Goal: Task Accomplishment & Management: Manage account settings

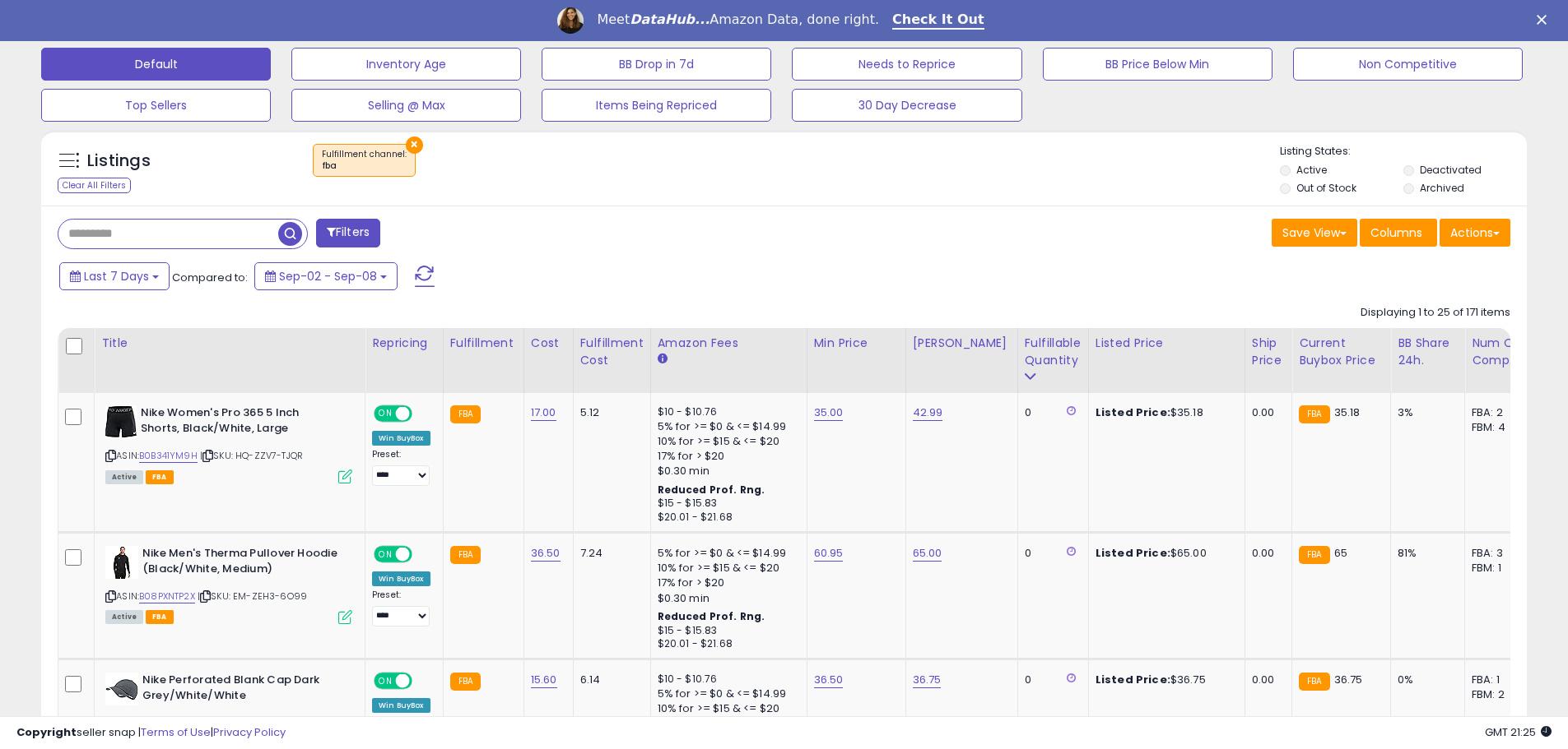
scroll to position [407, 0]
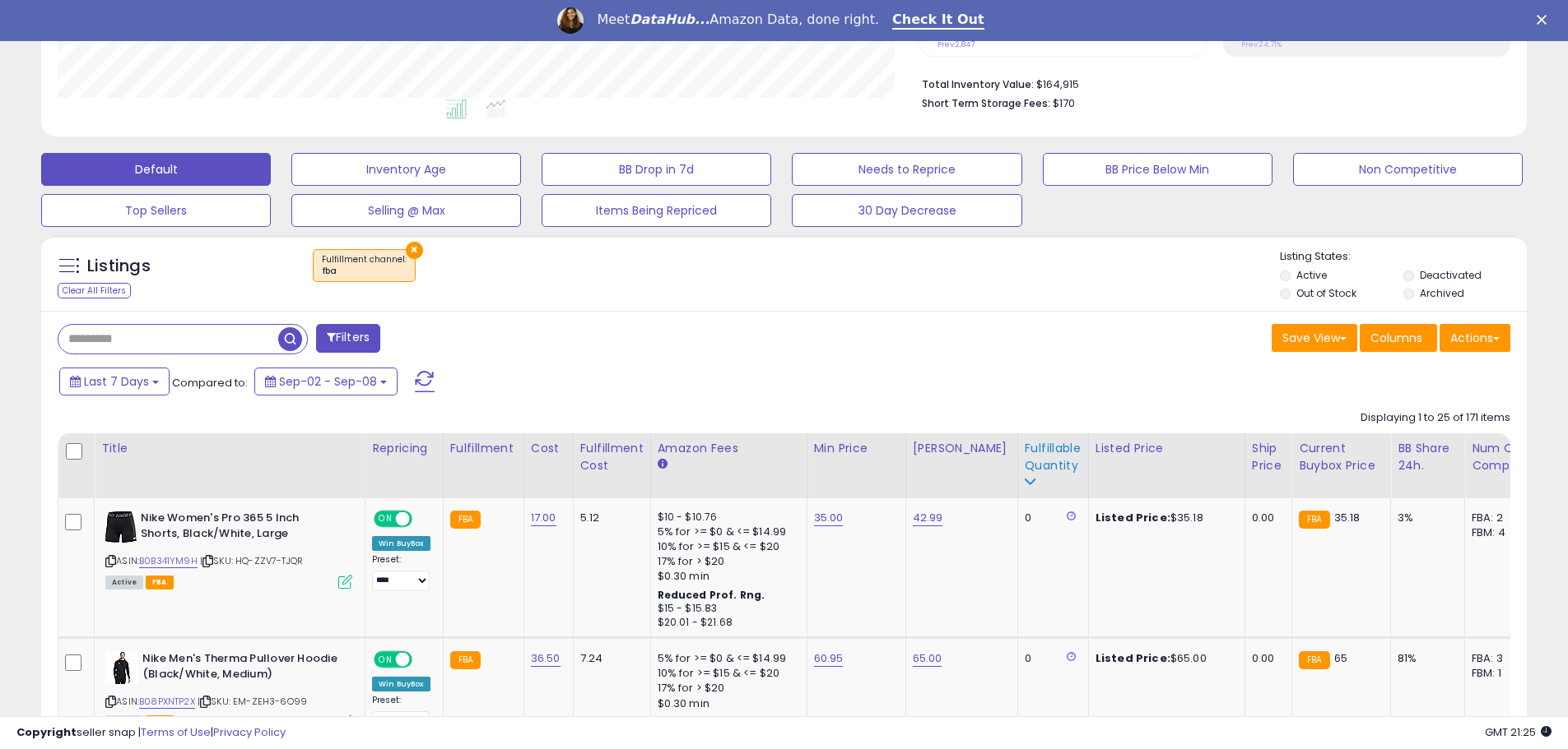
click at [1042, 461] on div "Fulfillable Quantity" at bounding box center [1054, 457] width 57 height 35
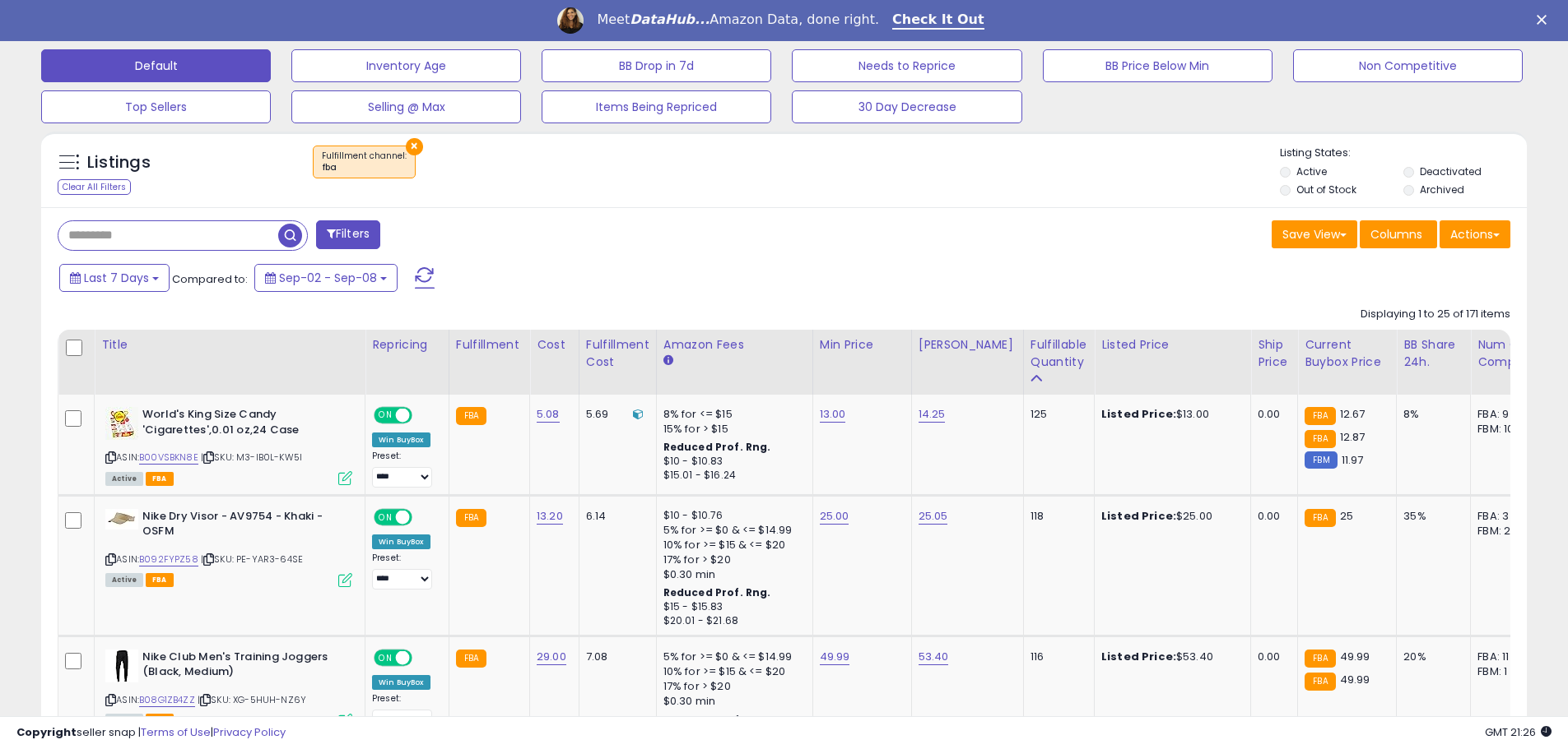
scroll to position [653, 0]
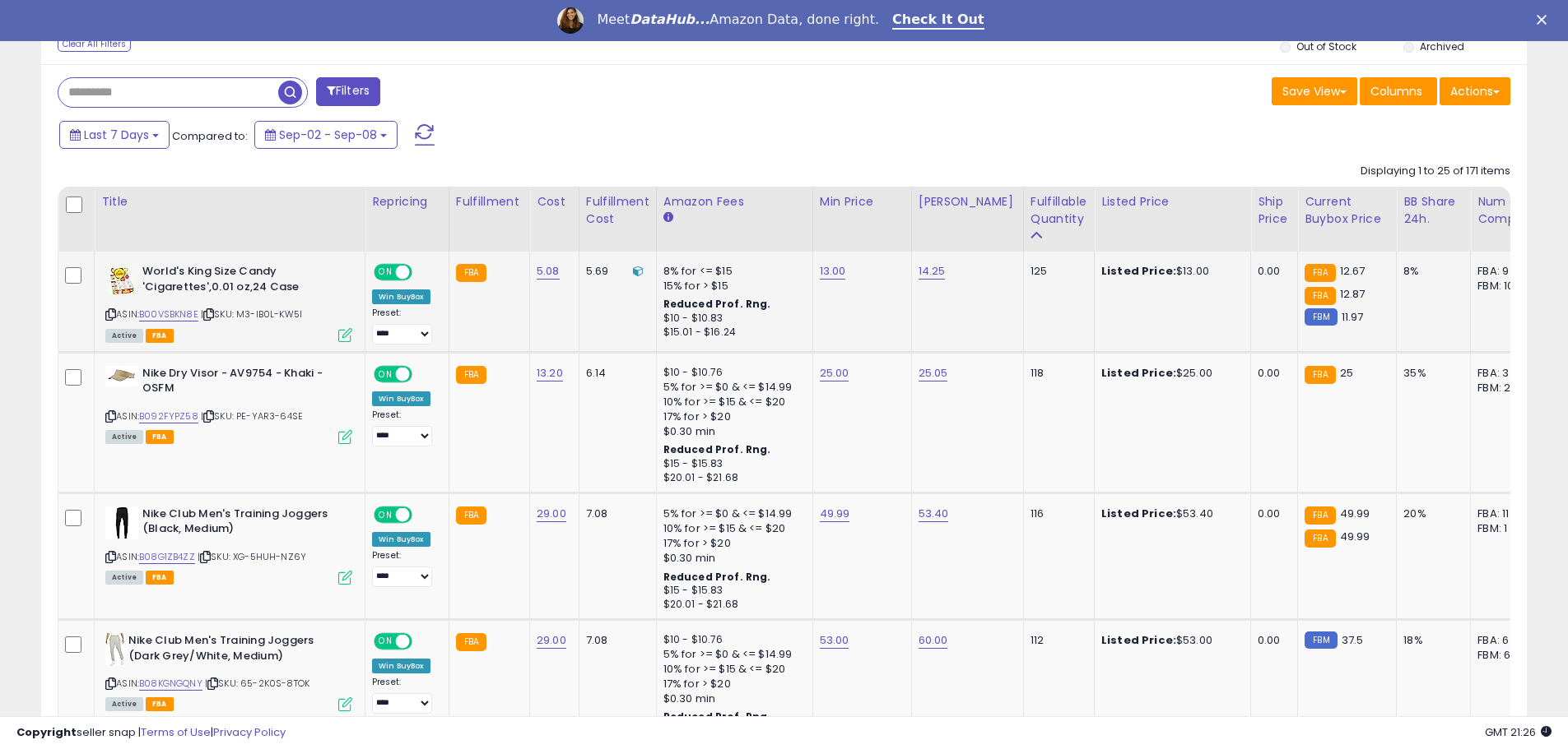
click at [824, 284] on td "13.00" at bounding box center [862, 302] width 99 height 101
click at [829, 274] on link "13.00" at bounding box center [832, 271] width 27 height 17
drag, startPoint x: 753, startPoint y: 226, endPoint x: 709, endPoint y: 203, distance: 49.6
type input "*****"
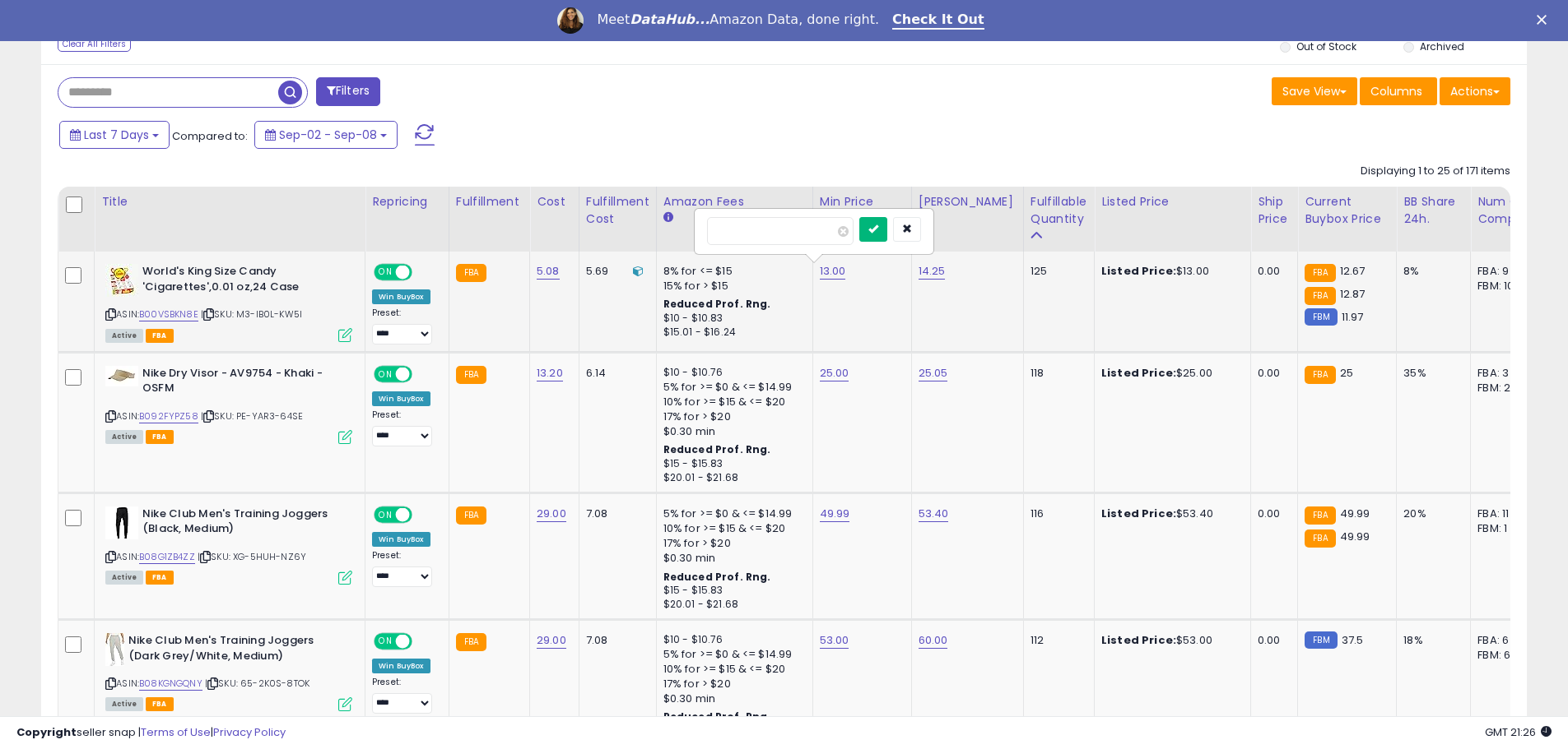
click at [887, 224] on button "submit" at bounding box center [873, 229] width 28 height 25
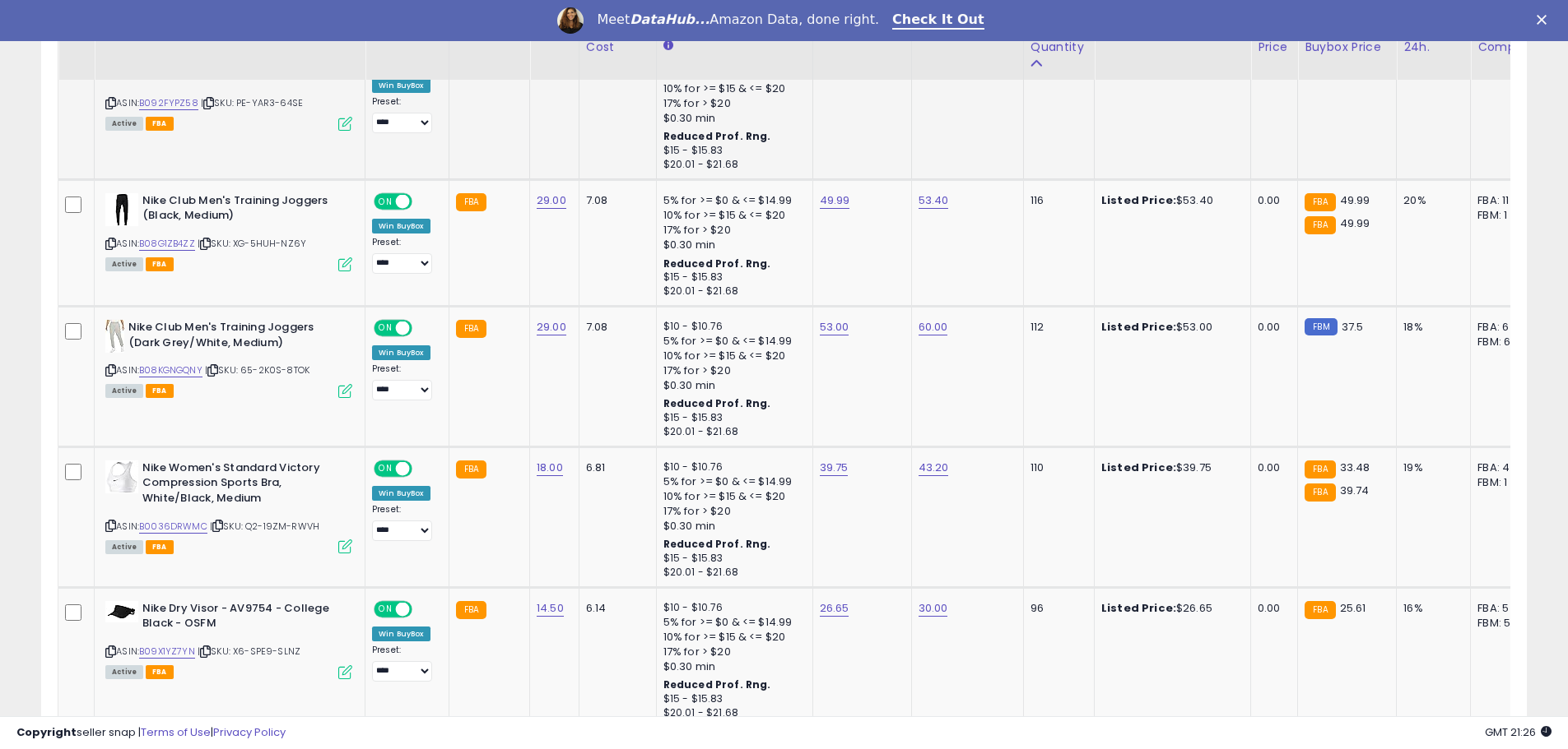
scroll to position [982, 0]
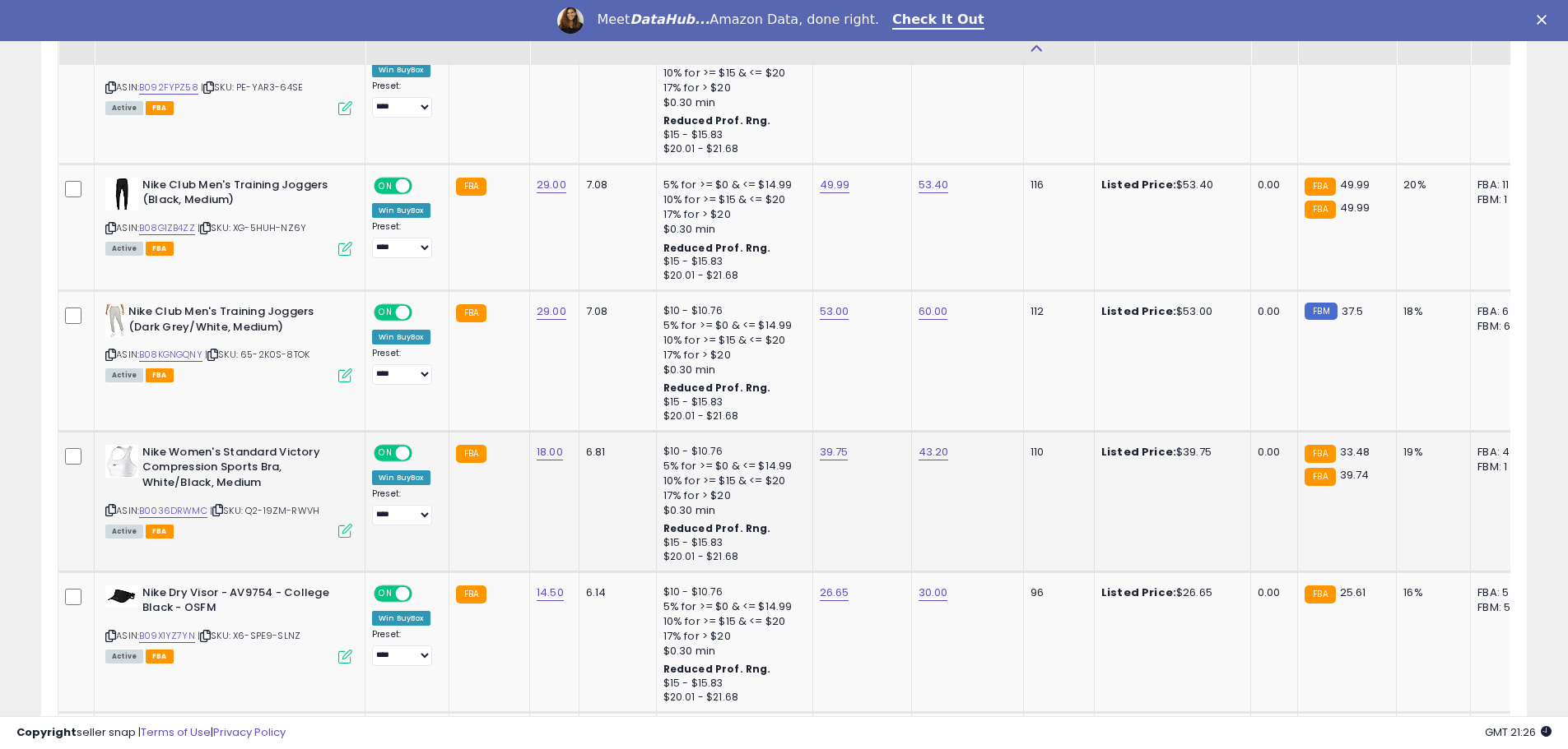
click at [177, 503] on div "ASIN: B0036DRWMC | SKU: Q2-19ZM-RWVH Active FBA" at bounding box center [229, 490] width 247 height 92
click at [178, 512] on link "B0036DRWMC" at bounding box center [173, 511] width 68 height 14
click at [828, 457] on link "39.75" at bounding box center [833, 452] width 29 height 17
type input "*****"
click at [879, 406] on icon "submit" at bounding box center [874, 410] width 10 height 10
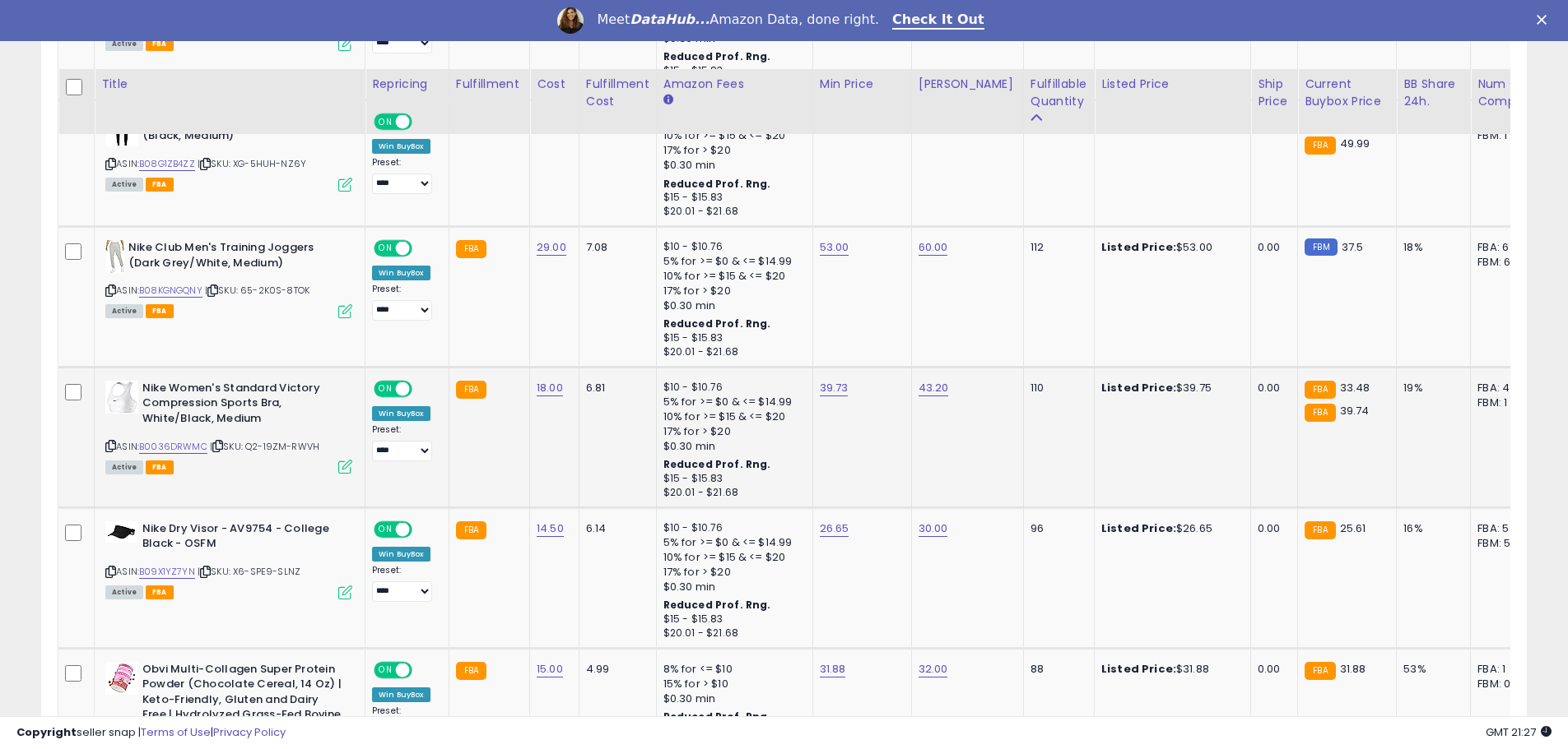
scroll to position [1147, 0]
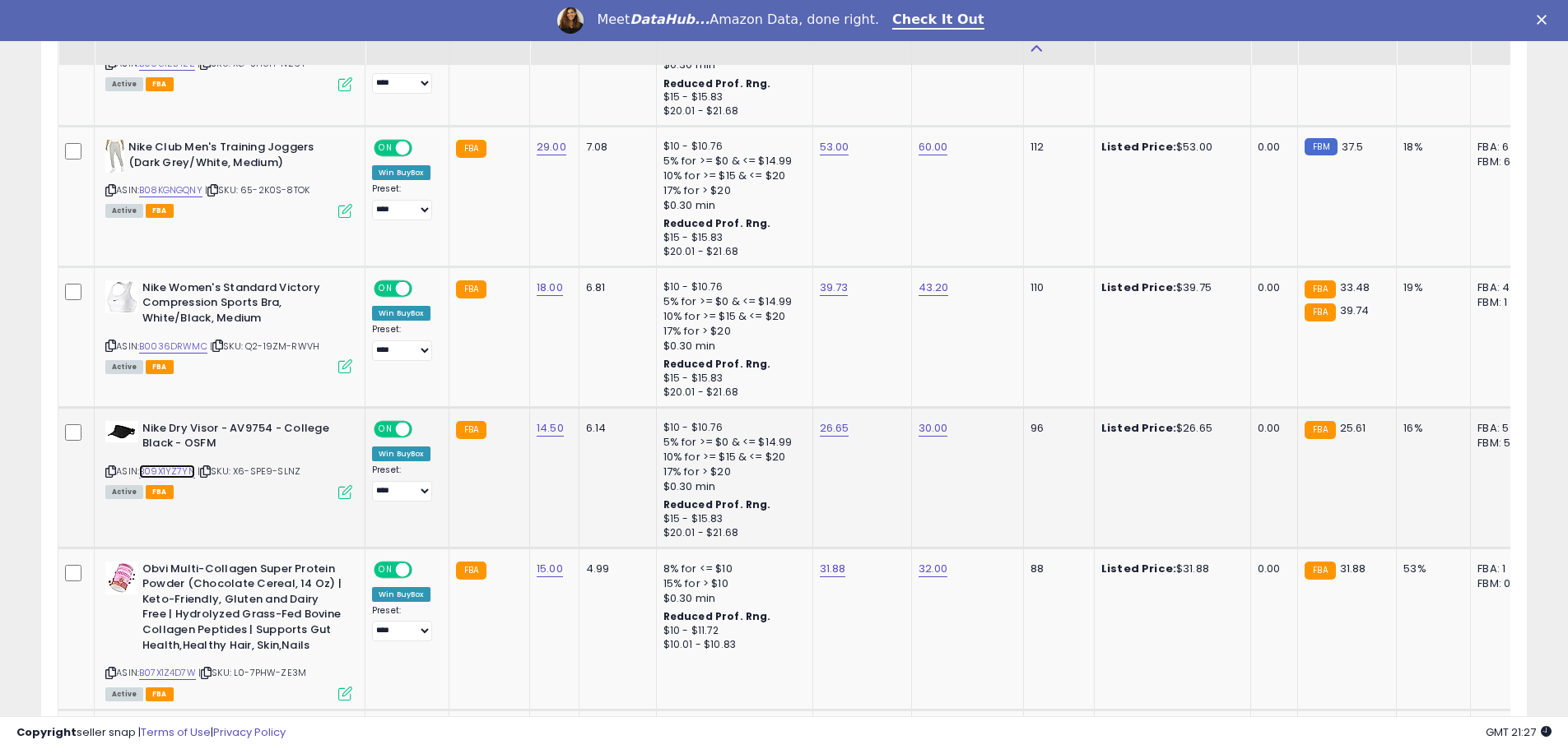
click at [152, 467] on link "B09X1YZ7YN" at bounding box center [167, 472] width 56 height 14
click at [824, 430] on link "26.65" at bounding box center [834, 428] width 30 height 17
drag, startPoint x: 803, startPoint y: 391, endPoint x: 700, endPoint y: 349, distance: 111.2
type input "*****"
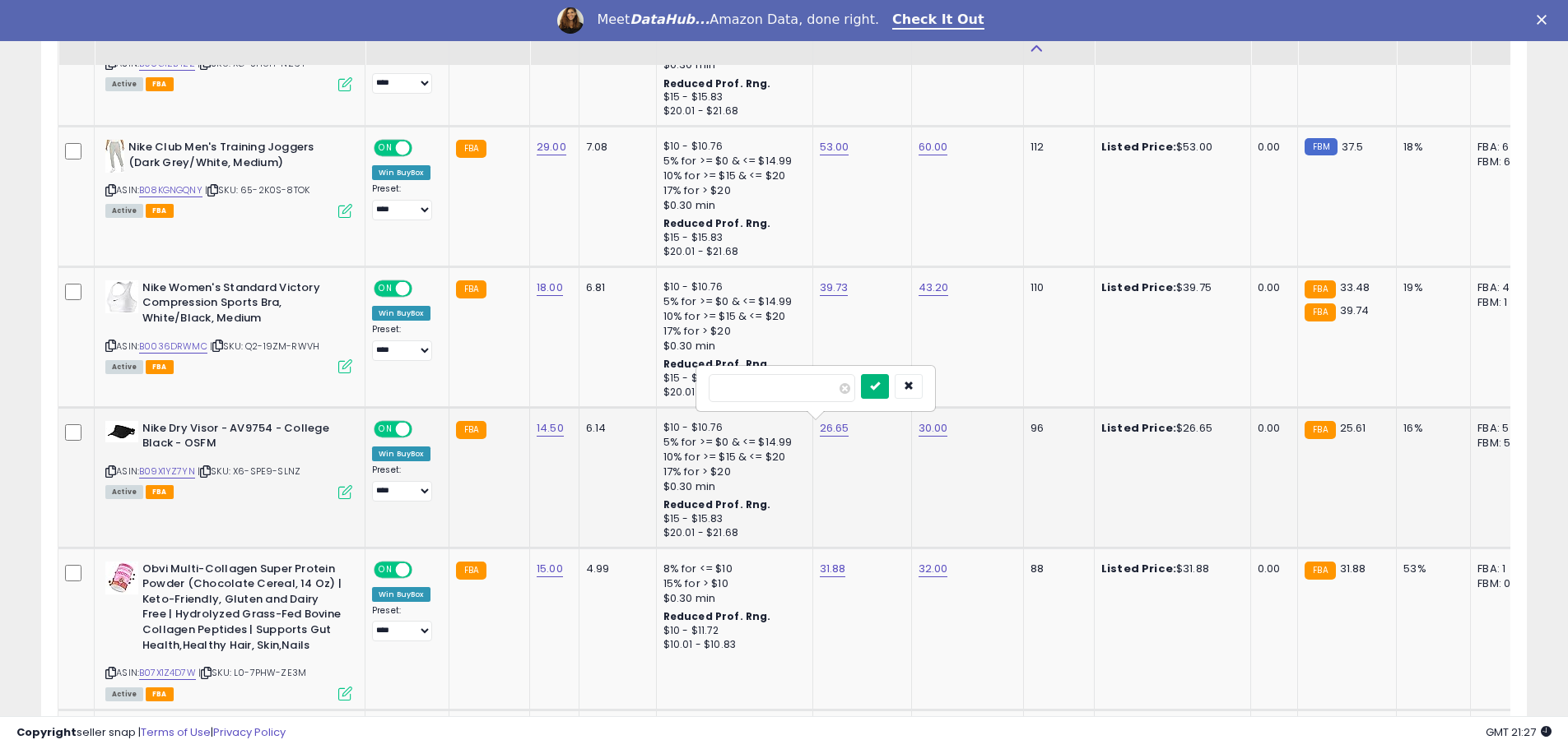
click at [889, 384] on button "submit" at bounding box center [875, 386] width 28 height 25
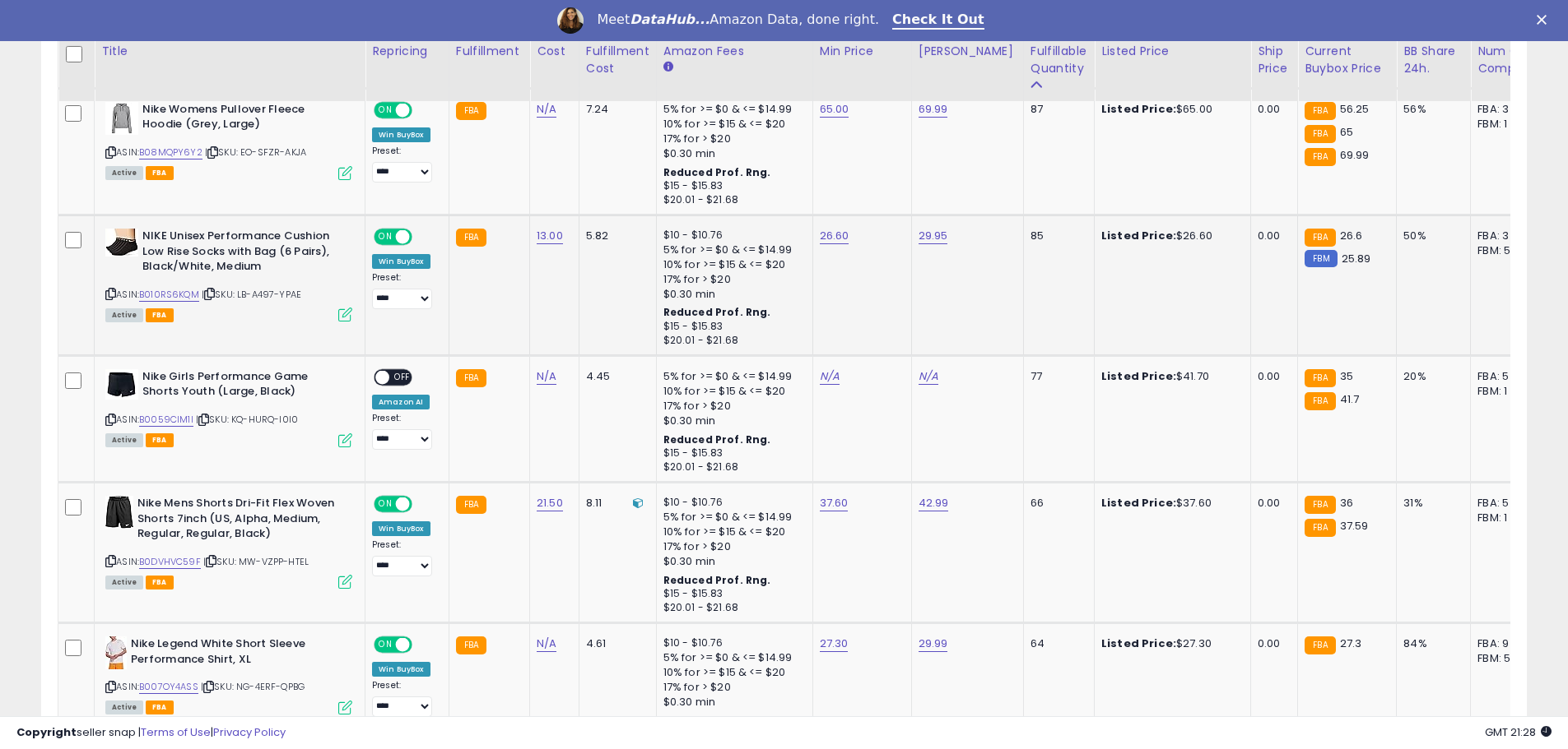
scroll to position [1805, 0]
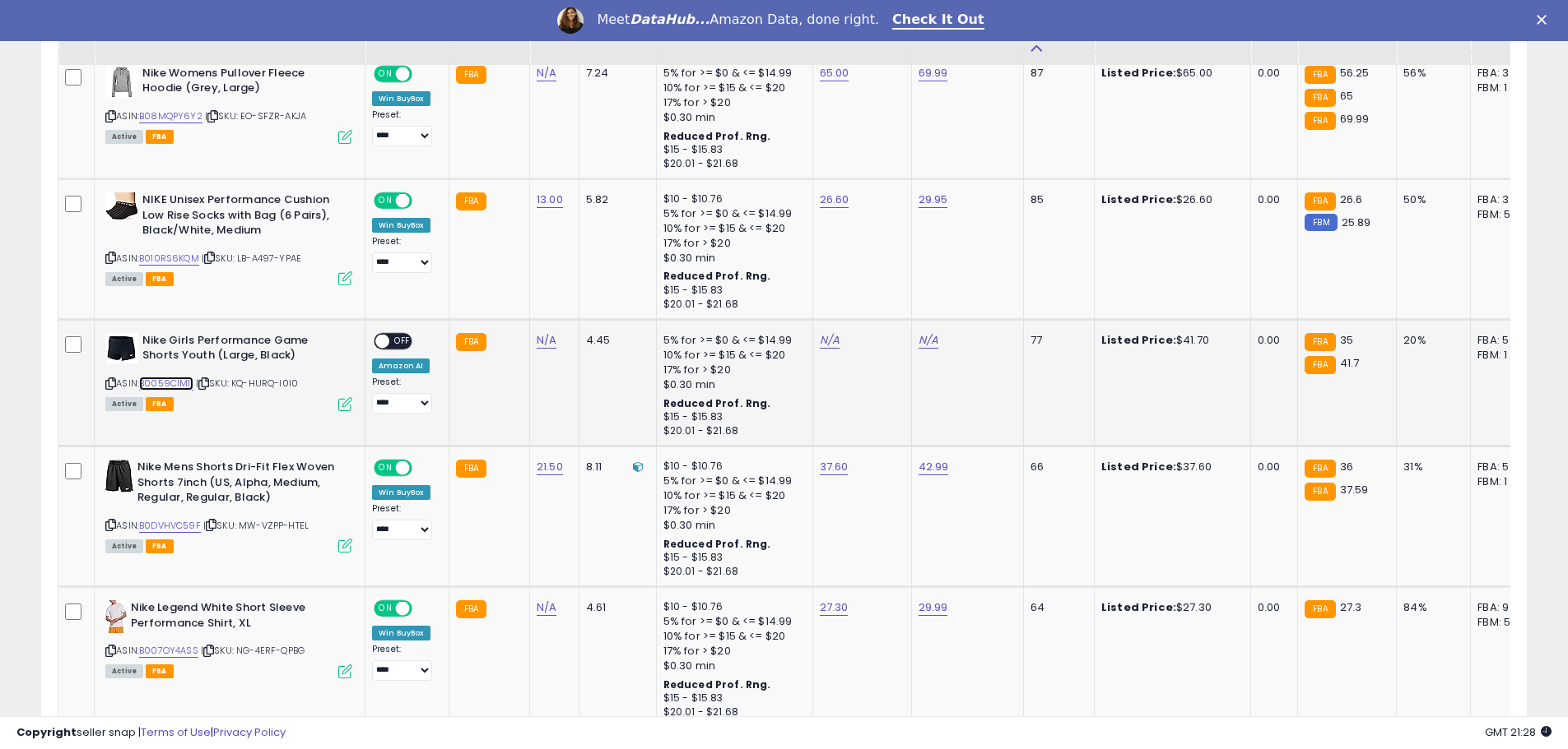
click at [167, 388] on link "B0059CIM1I" at bounding box center [166, 384] width 54 height 14
click at [823, 342] on link "N/A" at bounding box center [829, 340] width 20 height 17
type input "****"
click at [884, 305] on button "submit" at bounding box center [870, 298] width 28 height 25
click at [922, 342] on link "N/A" at bounding box center [928, 340] width 20 height 17
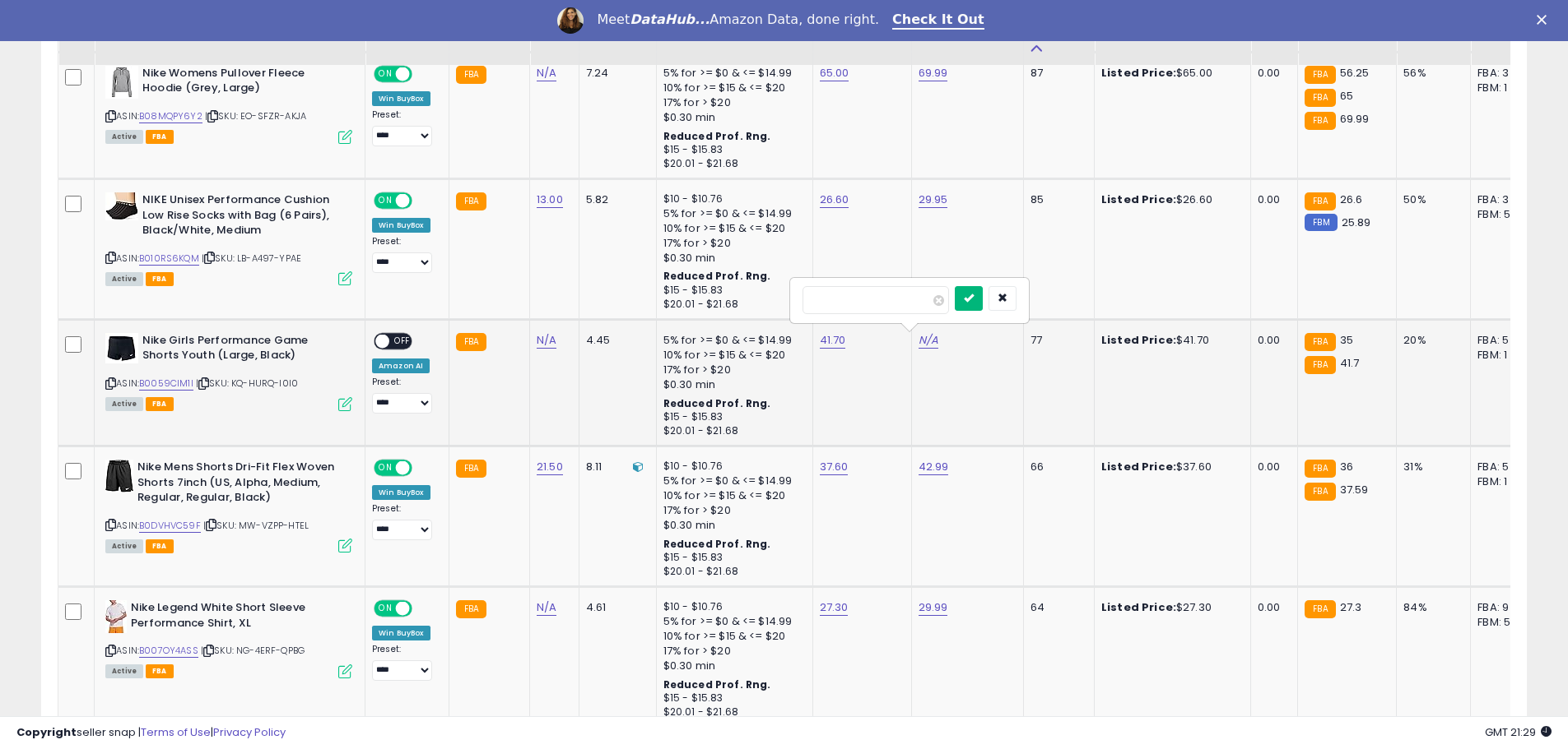
type input "*****"
click at [974, 299] on icon "submit" at bounding box center [969, 298] width 10 height 10
click at [536, 341] on link "N/A" at bounding box center [546, 340] width 20 height 17
type input "****"
click at [593, 294] on icon "submit" at bounding box center [588, 298] width 10 height 10
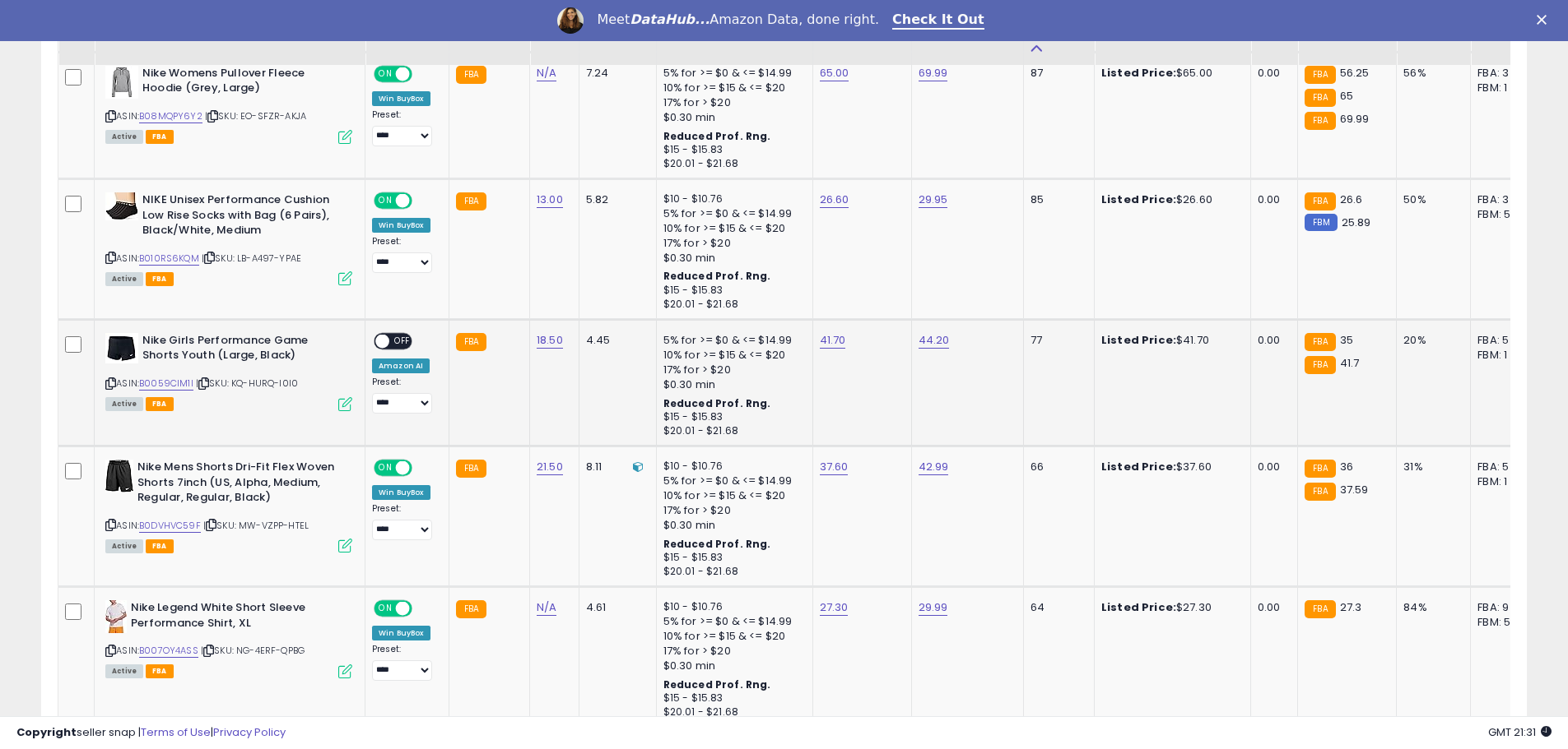
click at [377, 343] on span at bounding box center [382, 340] width 14 height 14
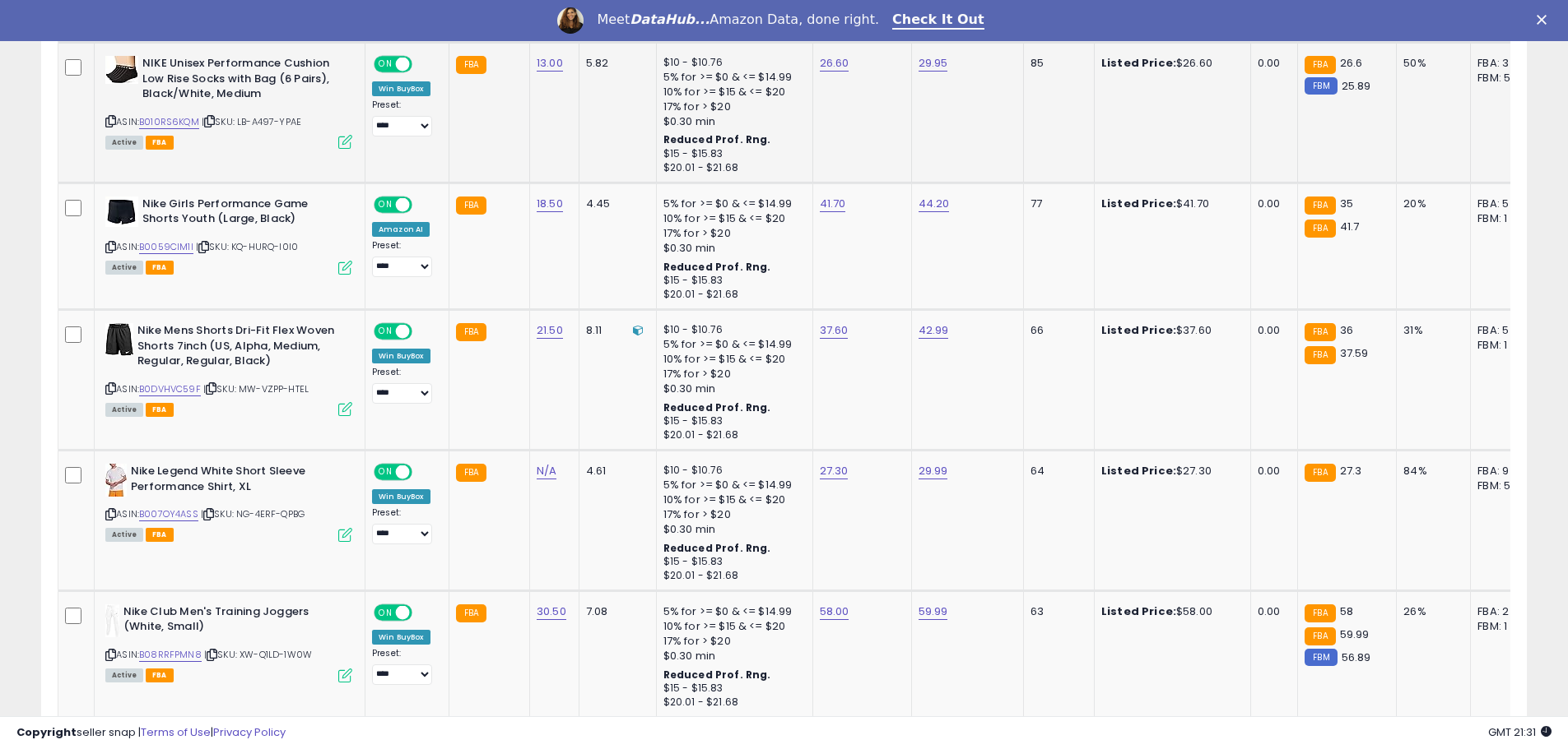
scroll to position [1969, 0]
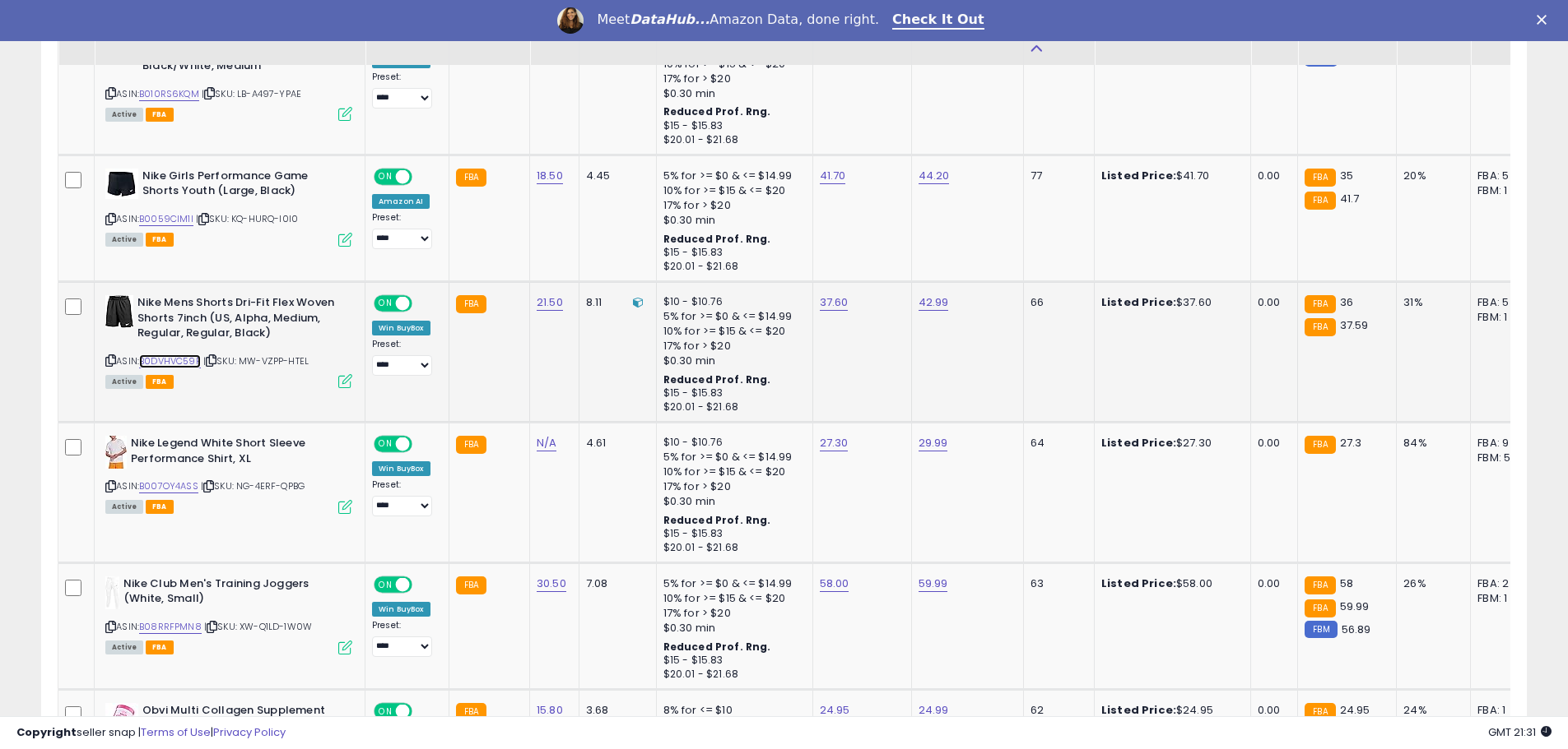
click at [172, 366] on link "B0DVHVC59F" at bounding box center [170, 361] width 62 height 14
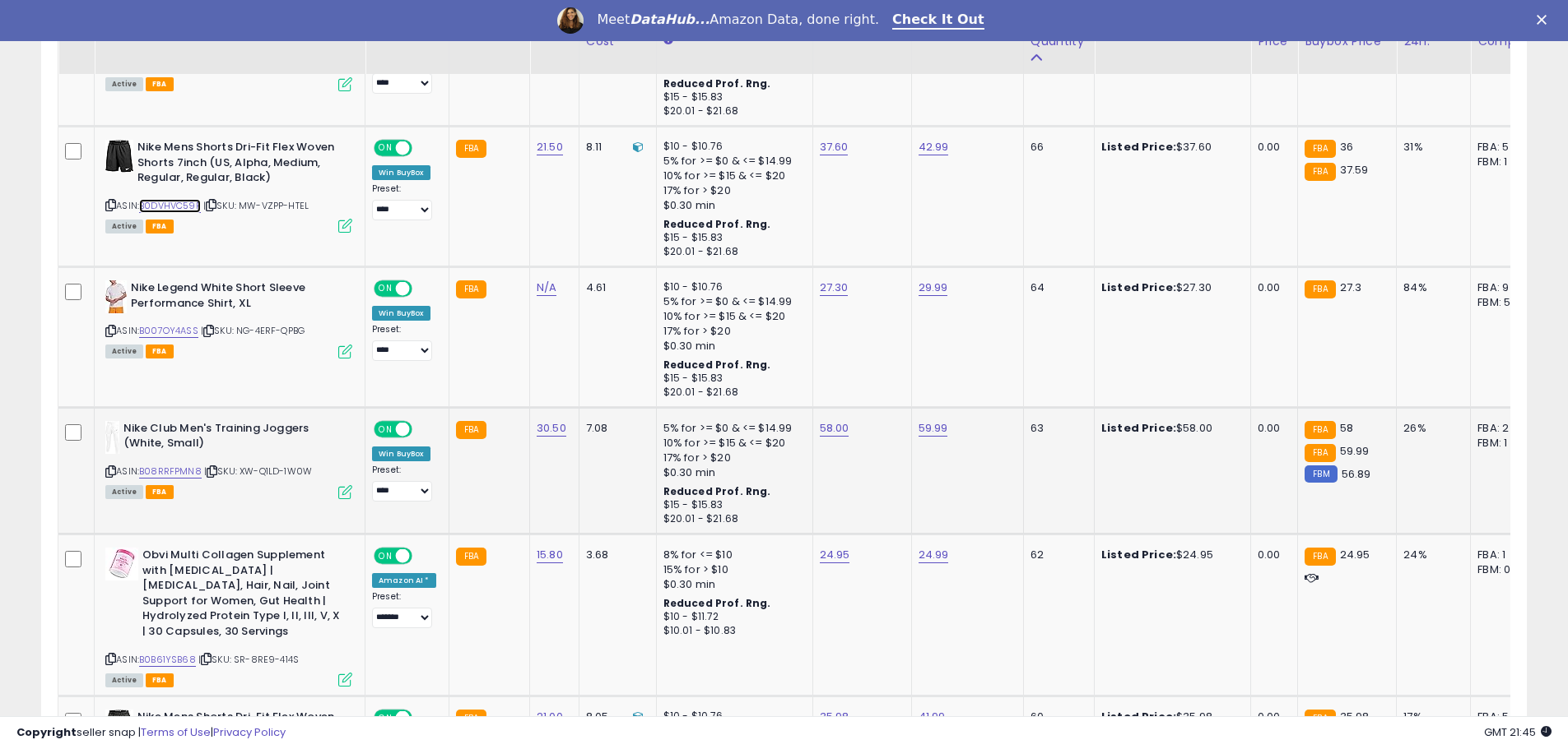
scroll to position [2134, 0]
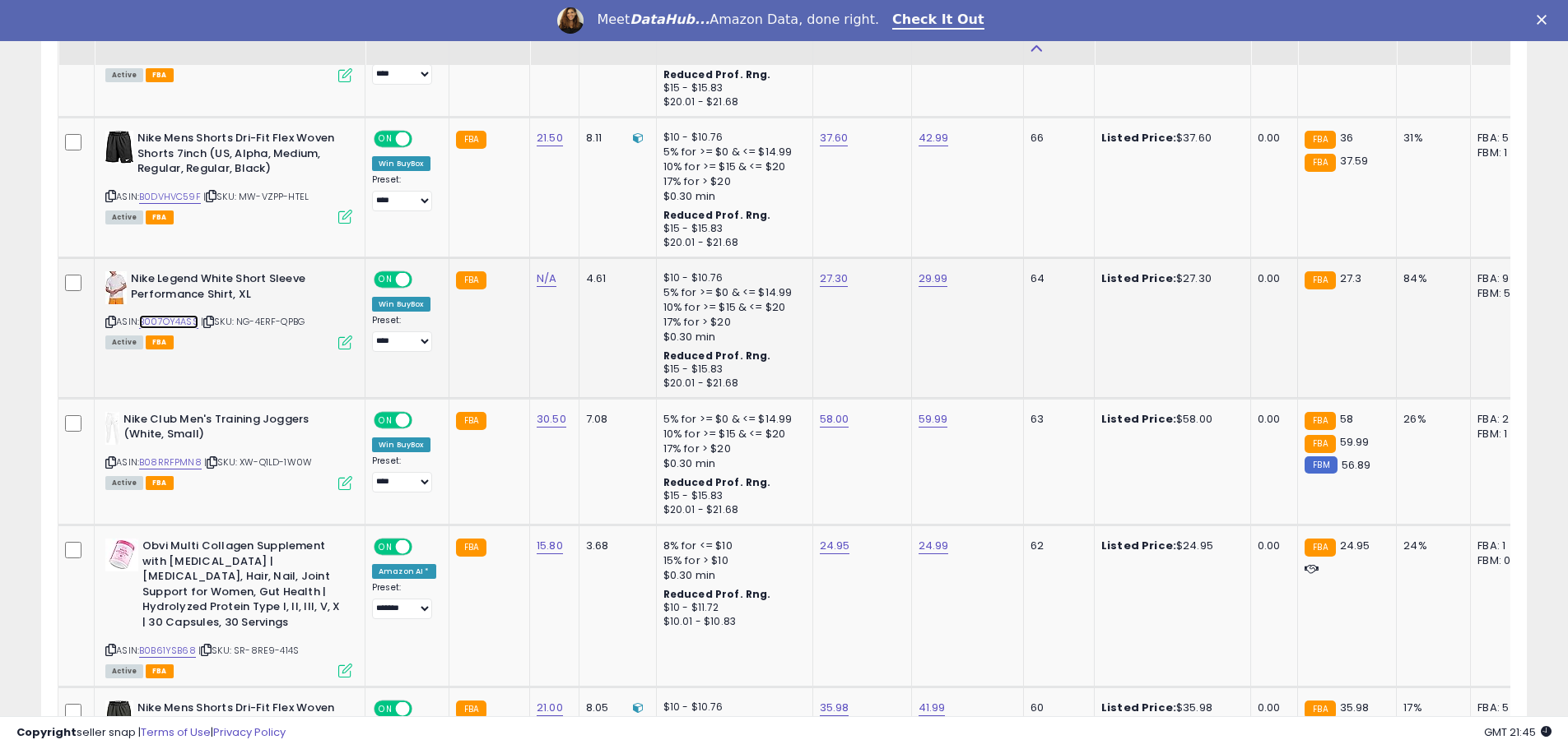
click at [170, 319] on link "B007OY4ASS" at bounding box center [169, 322] width 59 height 14
click at [828, 145] on link "37.60" at bounding box center [833, 138] width 29 height 17
type input "*****"
click at [886, 102] on button "submit" at bounding box center [874, 96] width 28 height 25
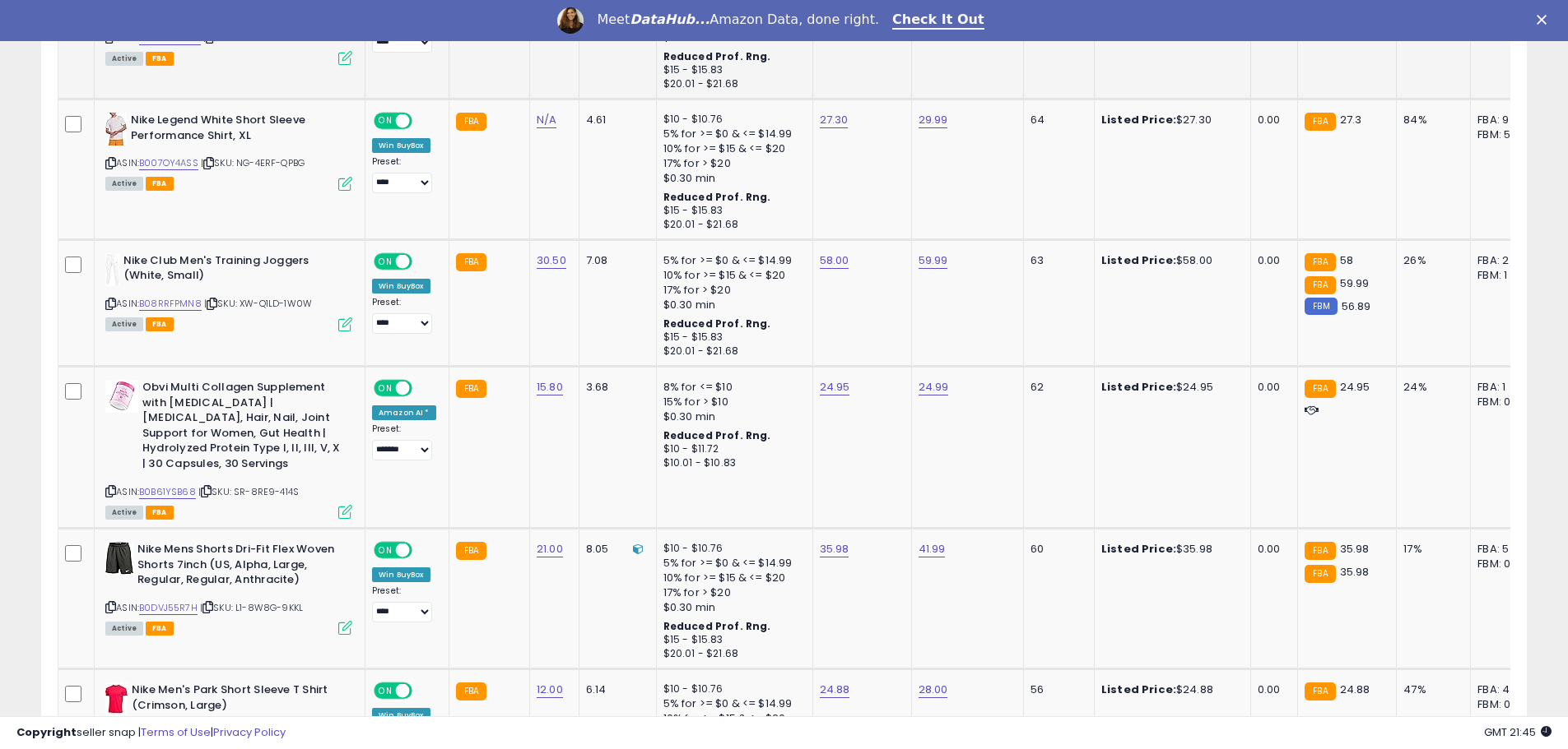
scroll to position [2298, 0]
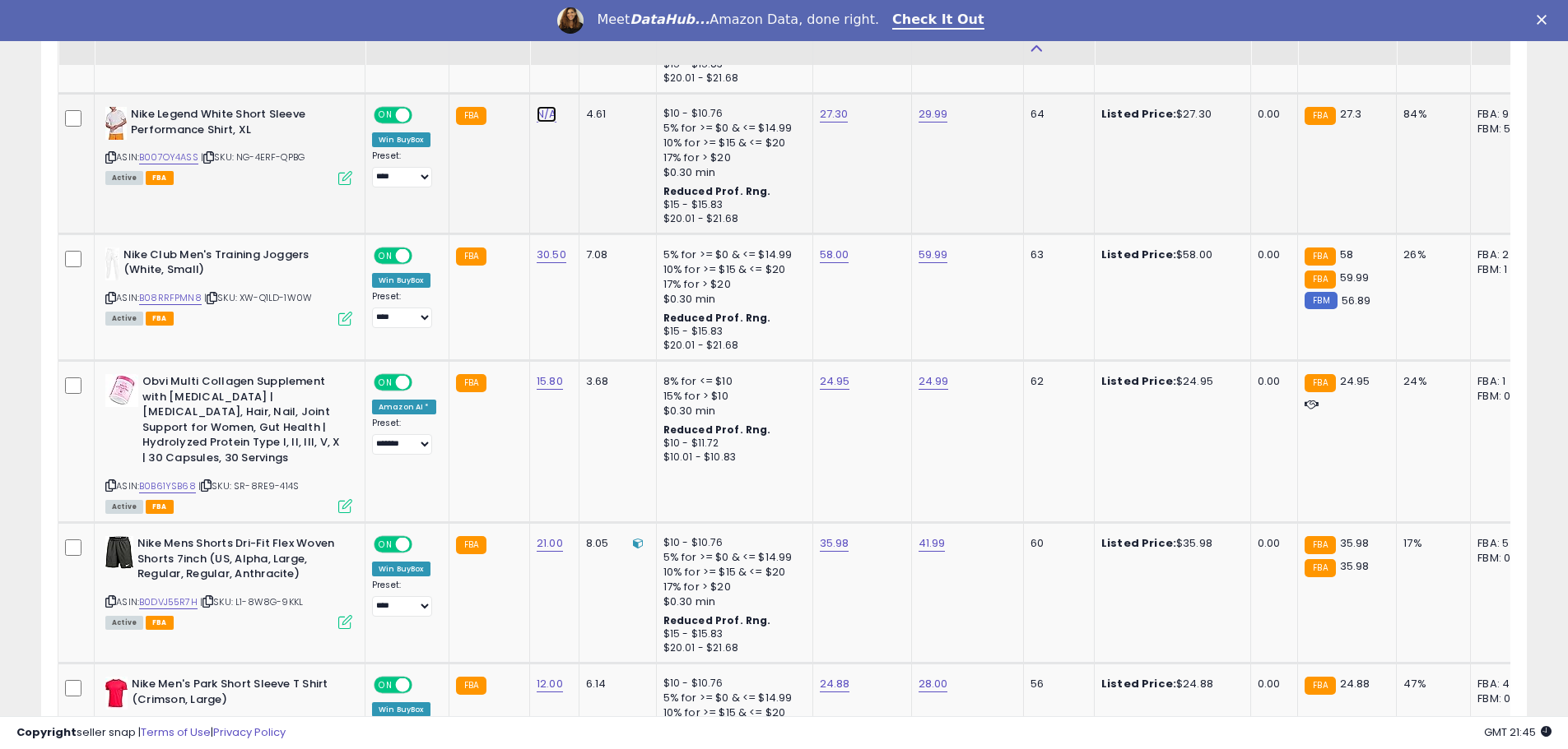
click at [542, 113] on link "N/A" at bounding box center [546, 114] width 20 height 17
type input "*****"
click at [593, 75] on icon "submit" at bounding box center [588, 72] width 10 height 10
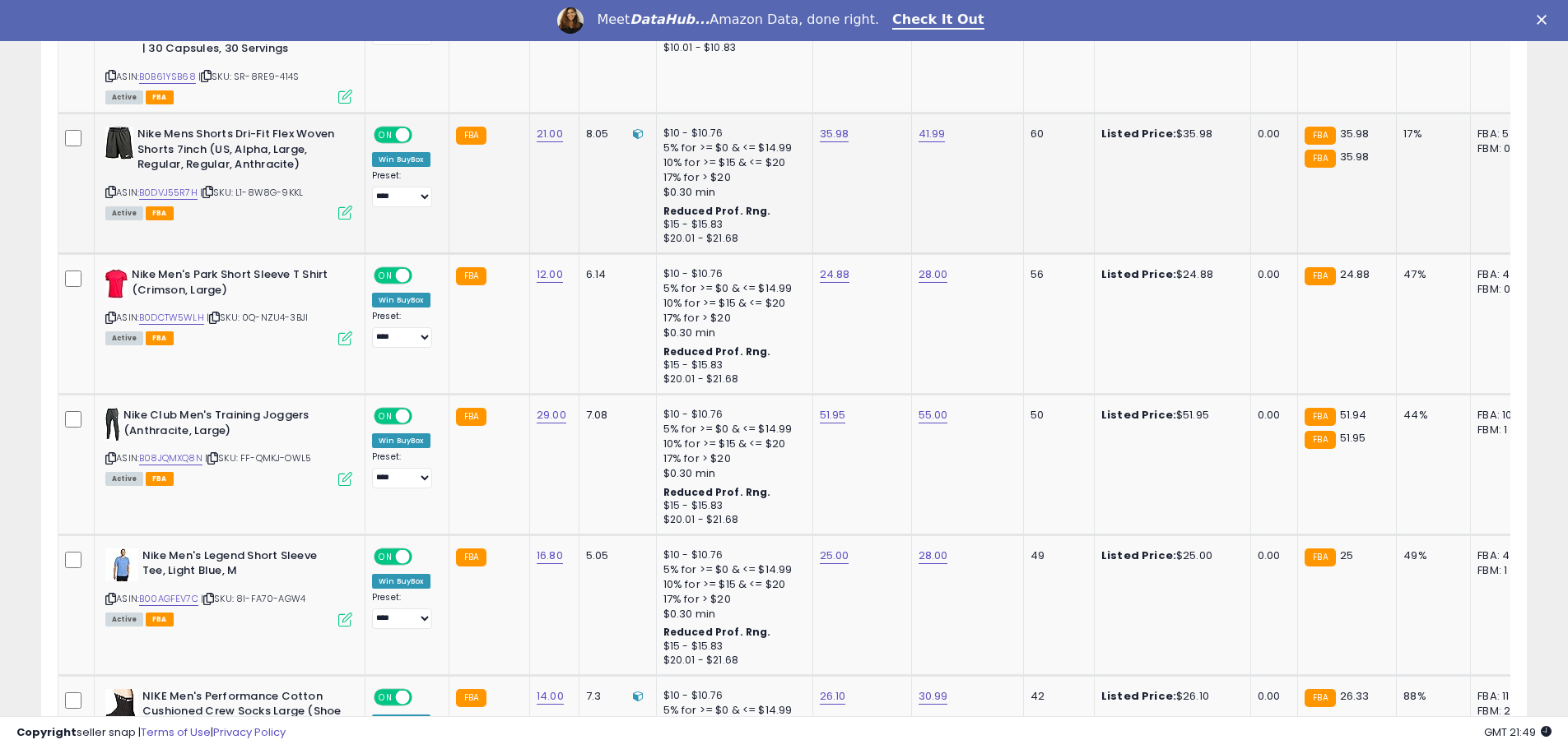
scroll to position [2709, 0]
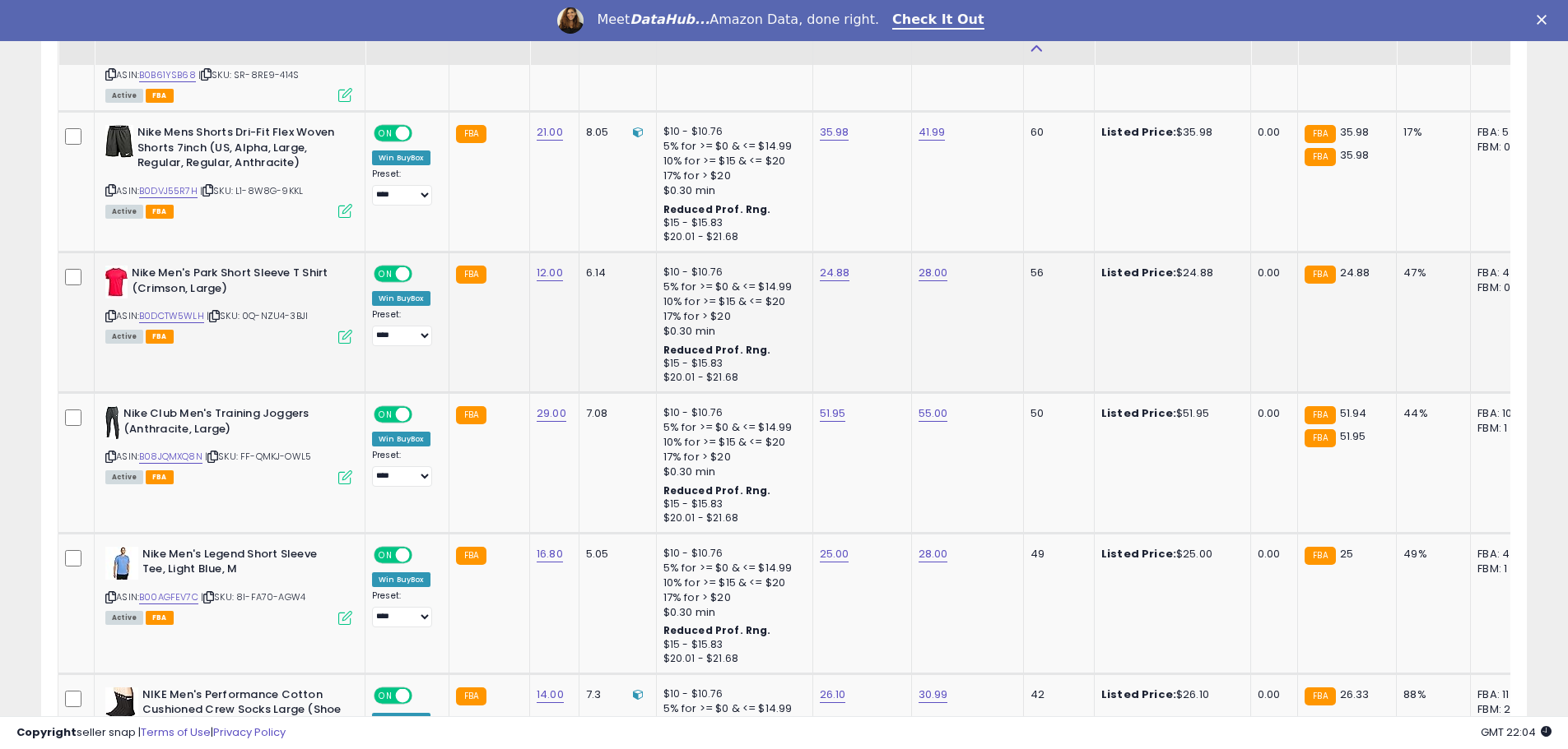
click at [579, 320] on td "6.14" at bounding box center [617, 323] width 77 height 141
click at [715, 203] on b "Reduced Prof. Rng." at bounding box center [717, 209] width 108 height 14
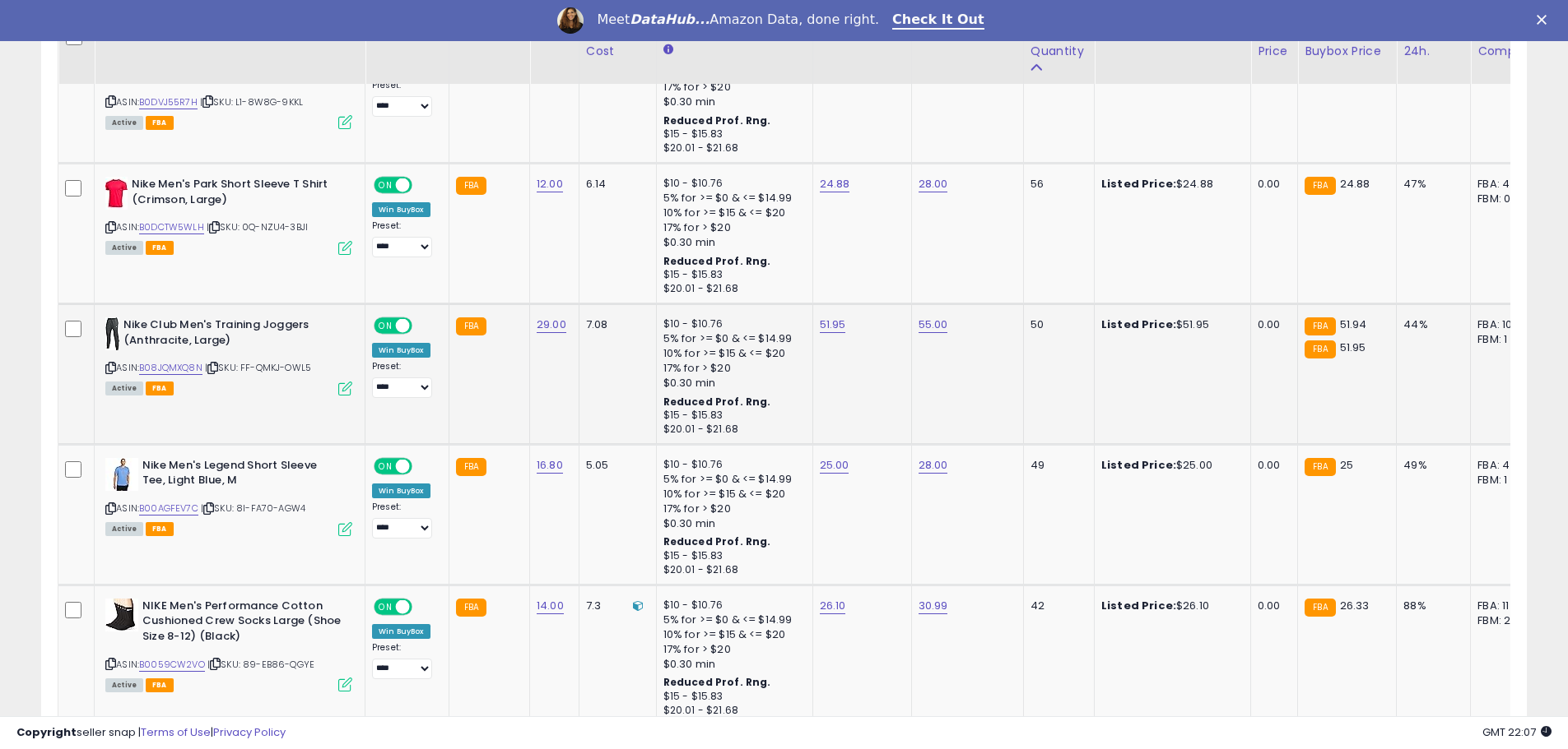
scroll to position [2874, 0]
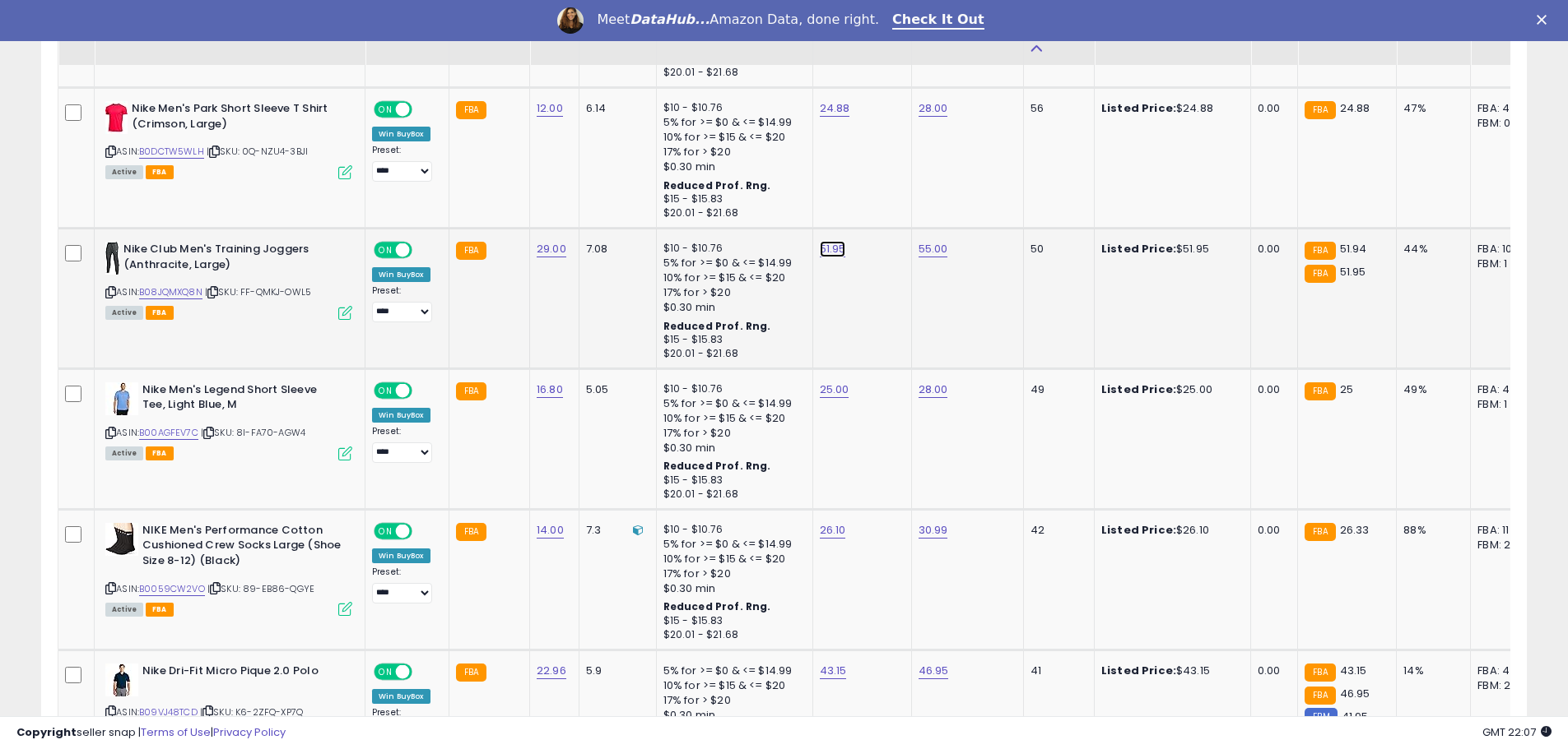
click at [823, 247] on link "51.95" at bounding box center [832, 249] width 27 height 17
type input "*****"
click at [887, 212] on button "submit" at bounding box center [873, 207] width 28 height 25
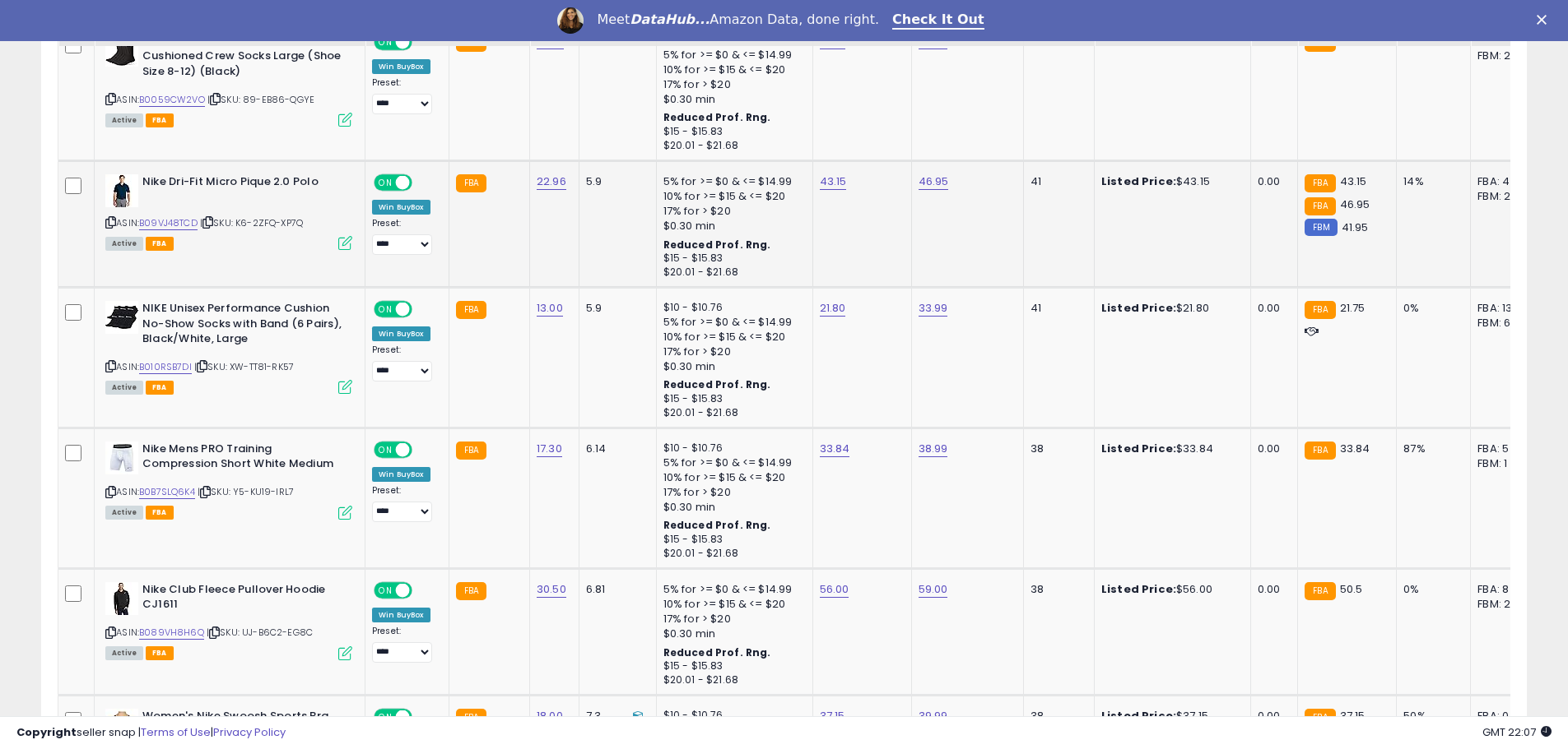
scroll to position [3367, 0]
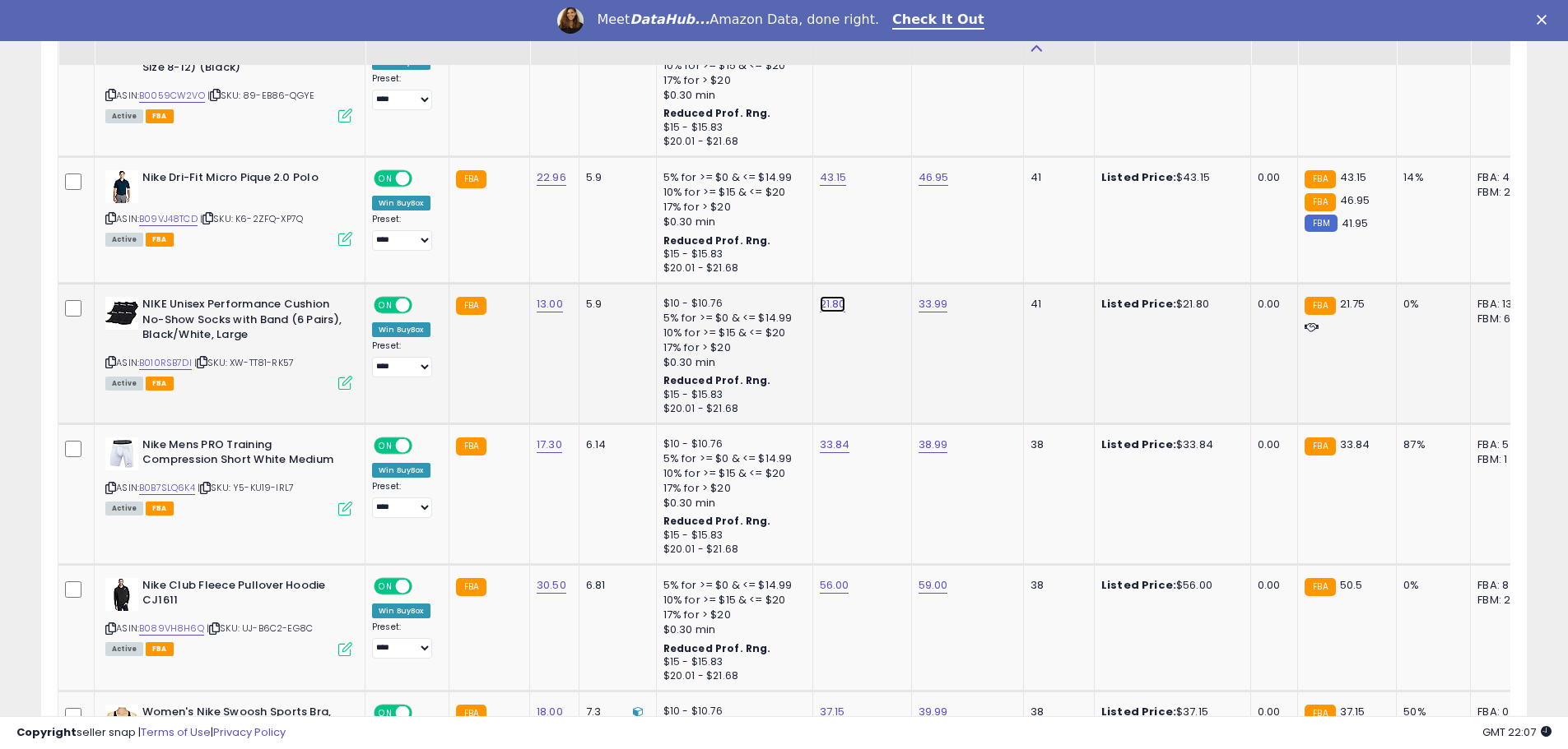
click at [833, 310] on link "21.80" at bounding box center [832, 304] width 27 height 17
click at [921, 263] on button "button" at bounding box center [906, 262] width 28 height 25
click at [188, 358] on link "B010RSB7DI" at bounding box center [165, 363] width 52 height 14
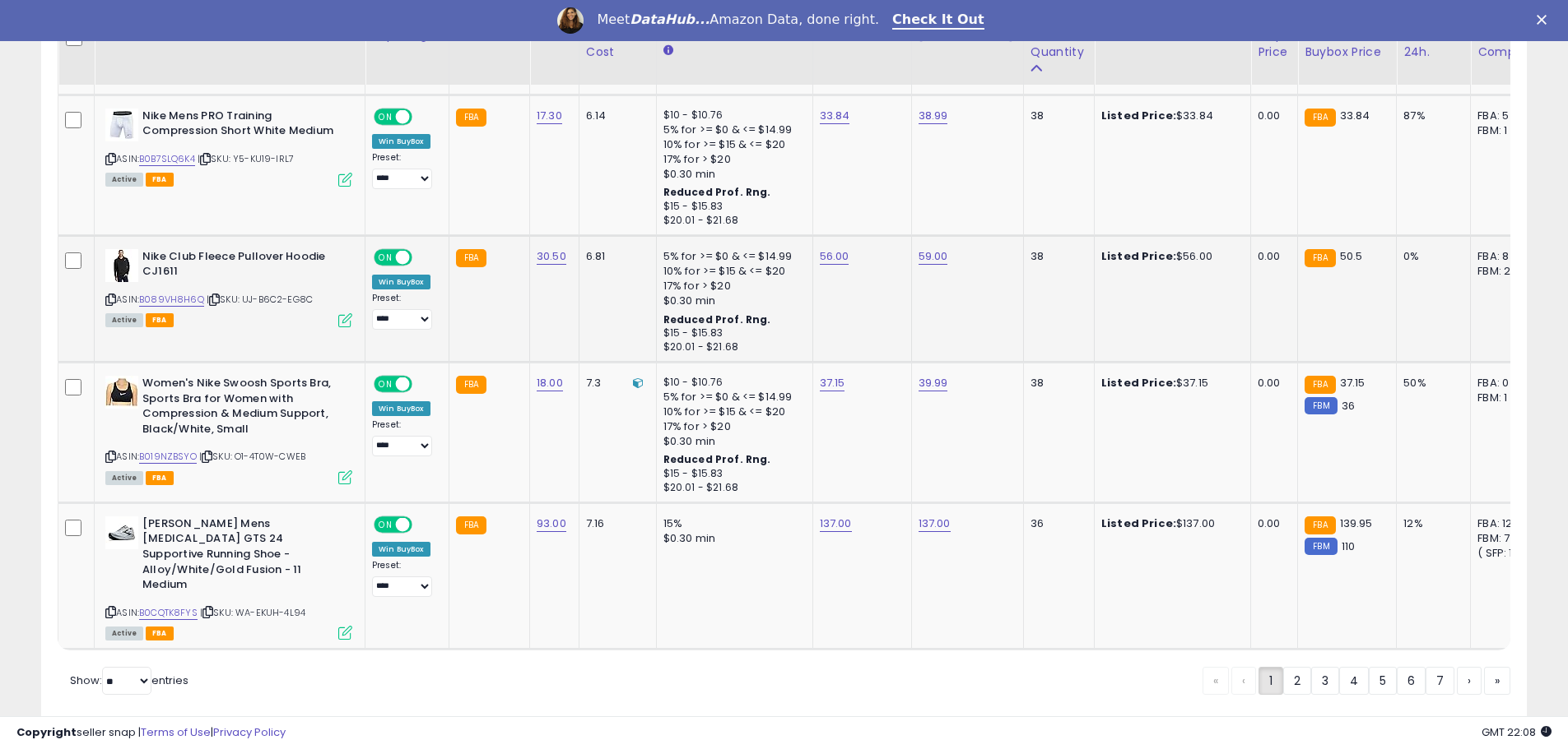
scroll to position [3738, 0]
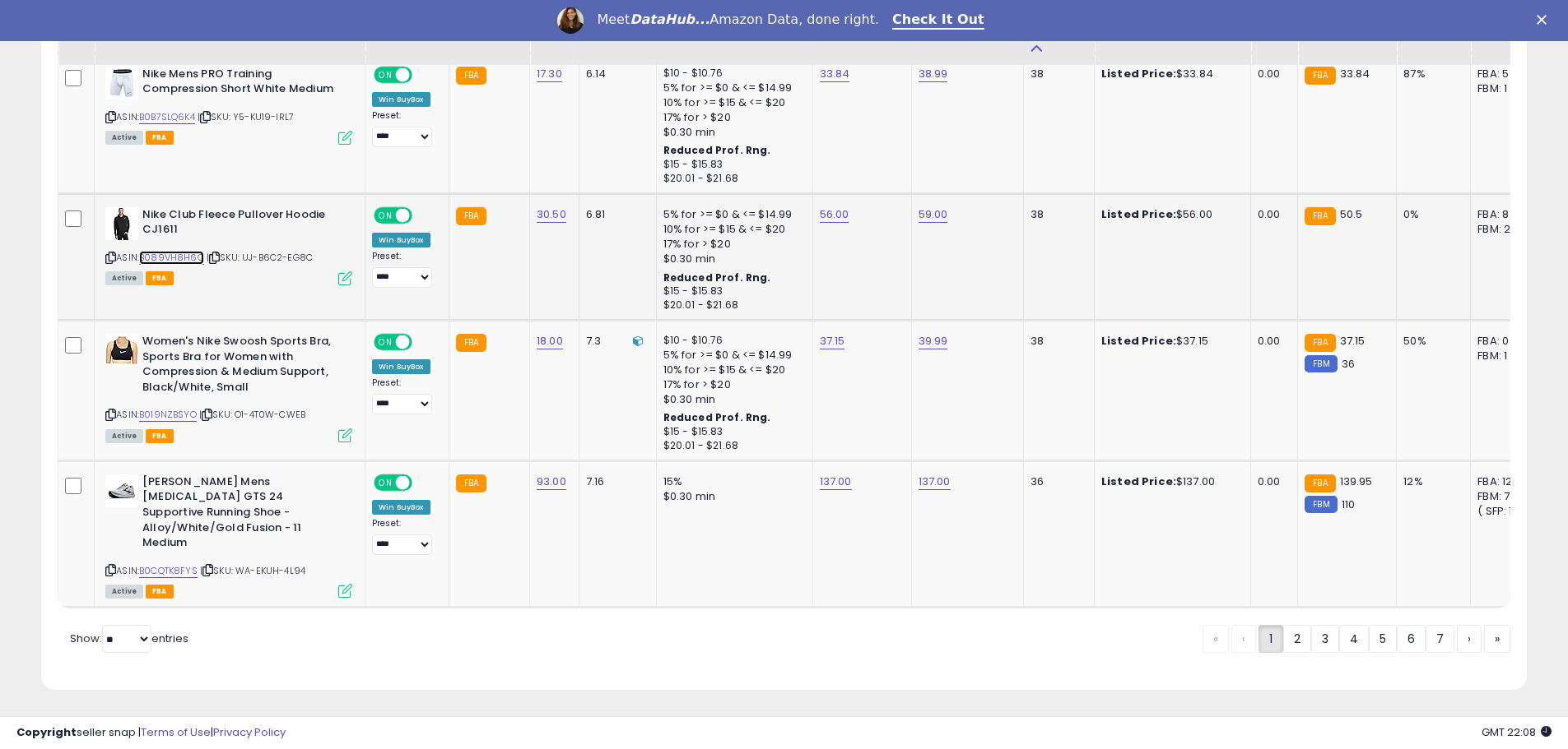
click at [153, 260] on link "B089VH8H6Q" at bounding box center [172, 258] width 65 height 14
click at [823, 210] on link "56.00" at bounding box center [834, 214] width 30 height 17
type input "*"
type input "****"
click at [888, 179] on button "submit" at bounding box center [875, 173] width 28 height 25
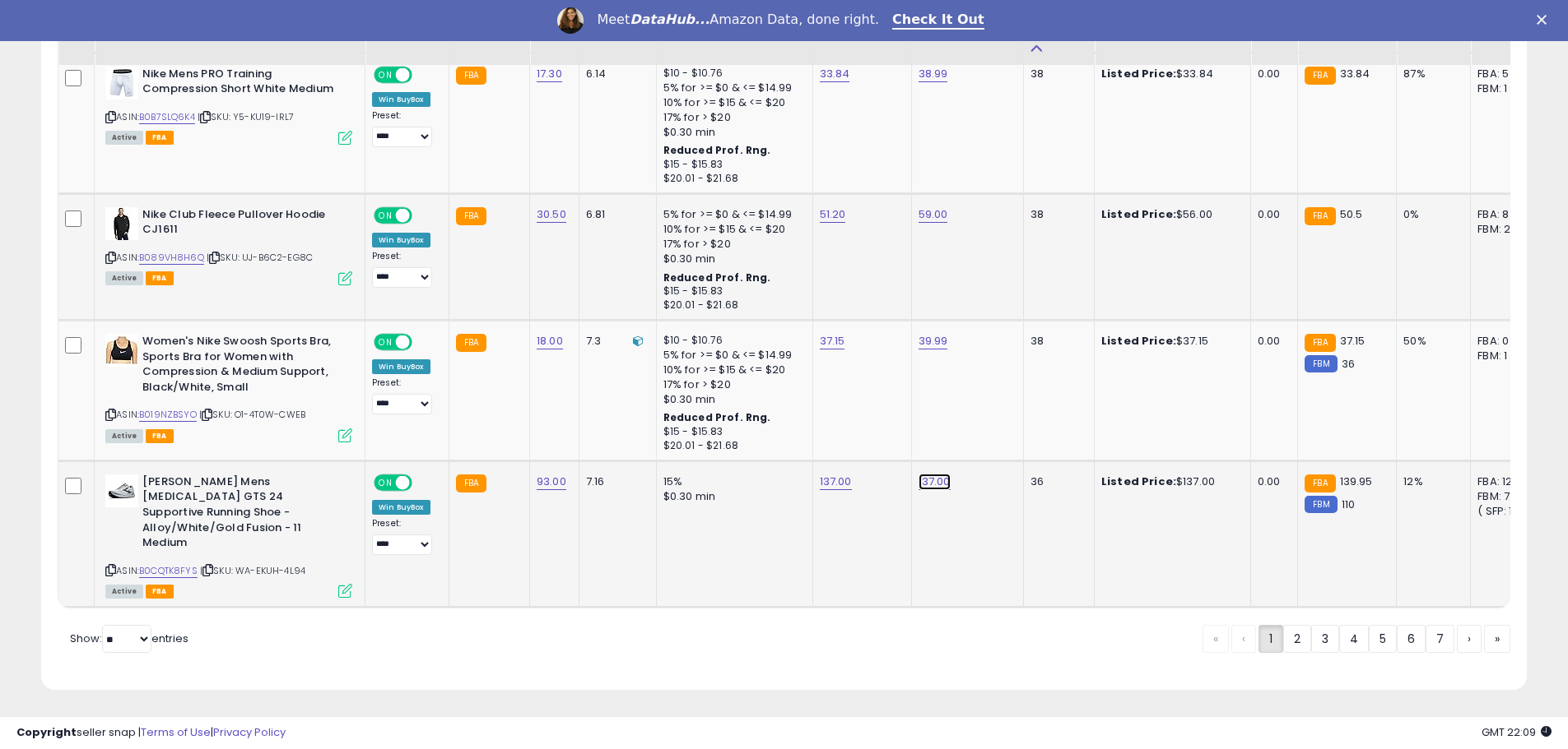
click at [926, 482] on link "137.00" at bounding box center [934, 482] width 33 height 17
drag, startPoint x: 892, startPoint y: 440, endPoint x: 772, endPoint y: 442, distance: 120.0
type input "******"
click at [988, 441] on button "submit" at bounding box center [975, 439] width 28 height 25
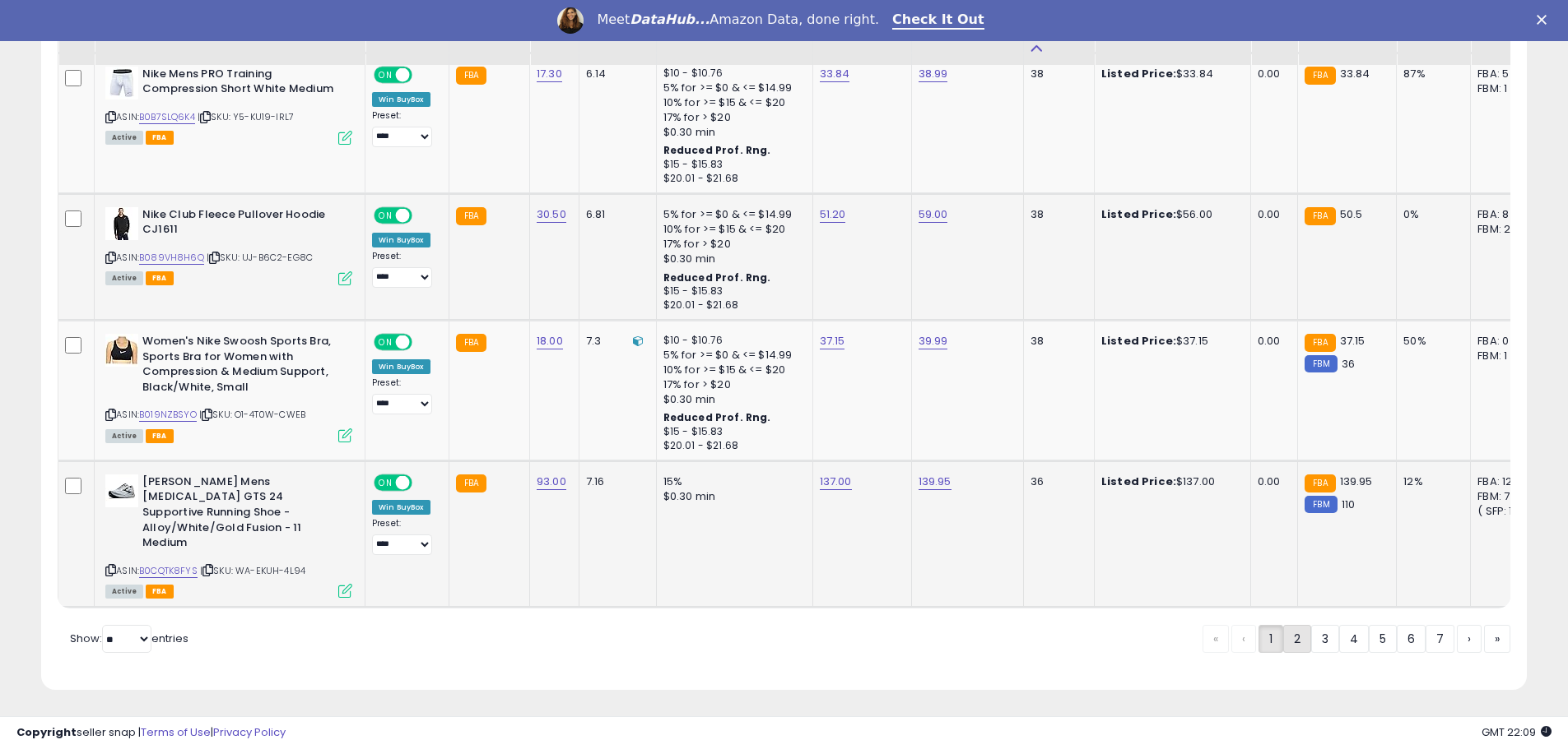
click at [1291, 637] on link "2" at bounding box center [1296, 638] width 28 height 28
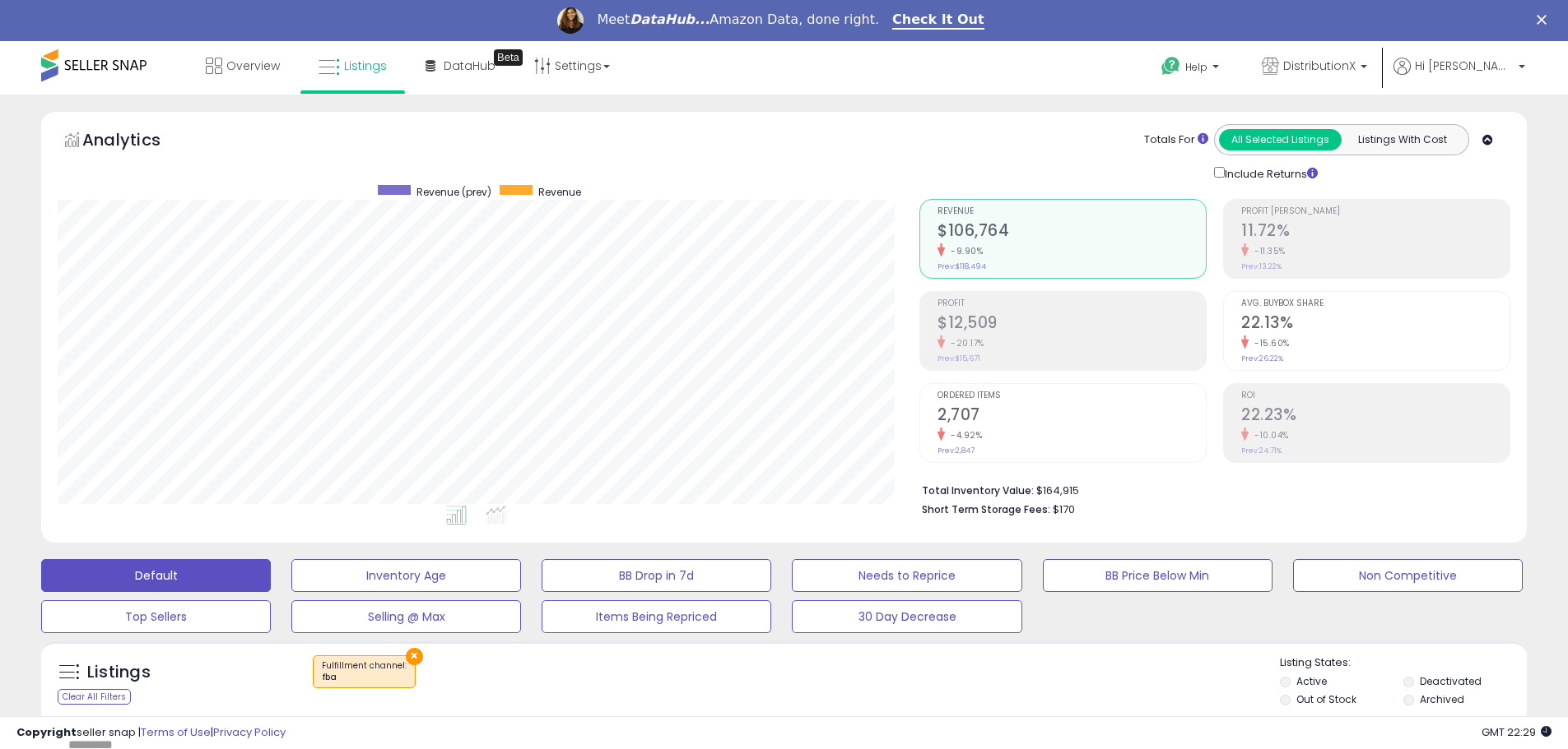
scroll to position [3686, 0]
